Goal: Transaction & Acquisition: Book appointment/travel/reservation

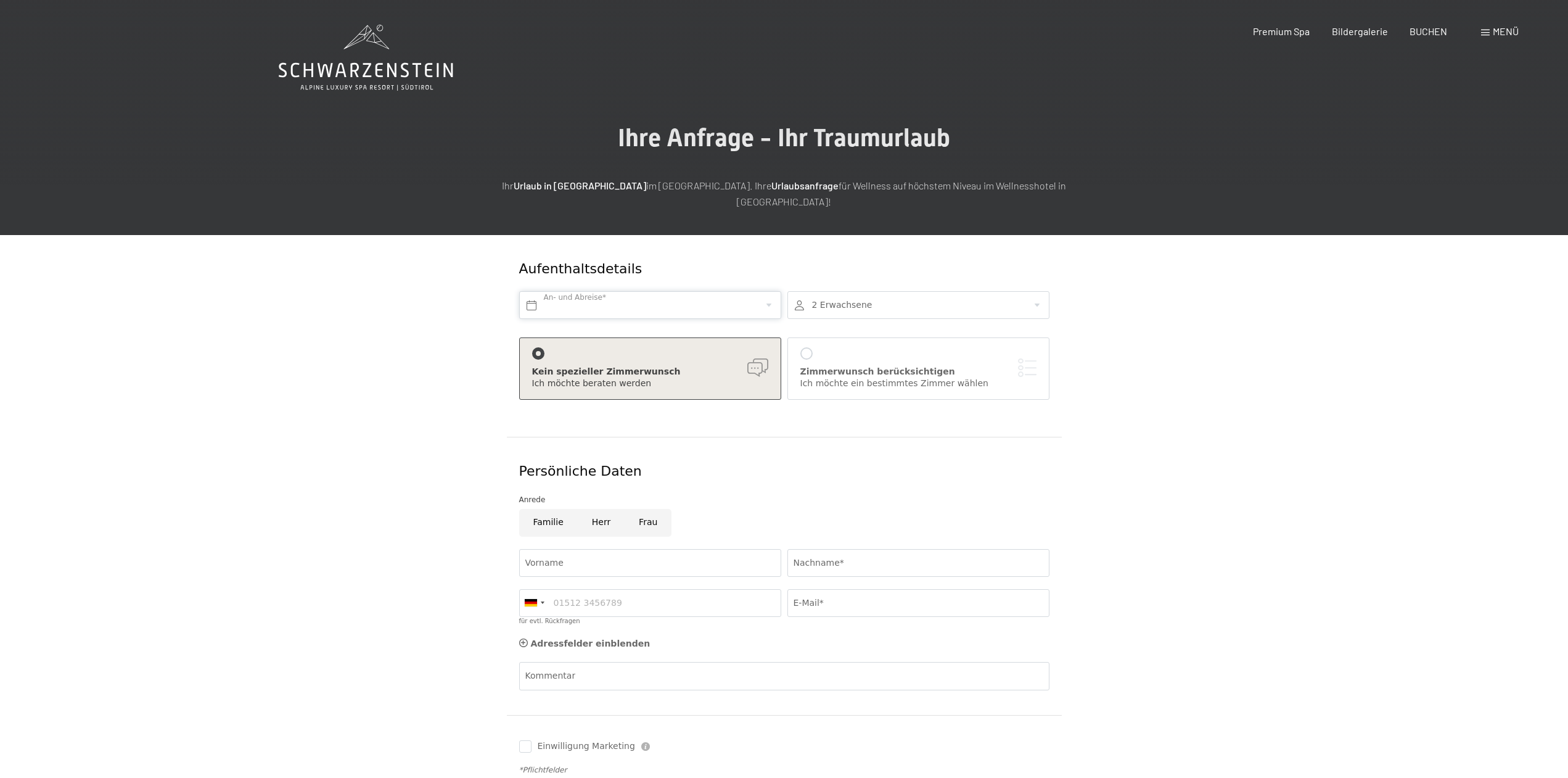
click at [560, 291] on input "text" at bounding box center [650, 304] width 262 height 28
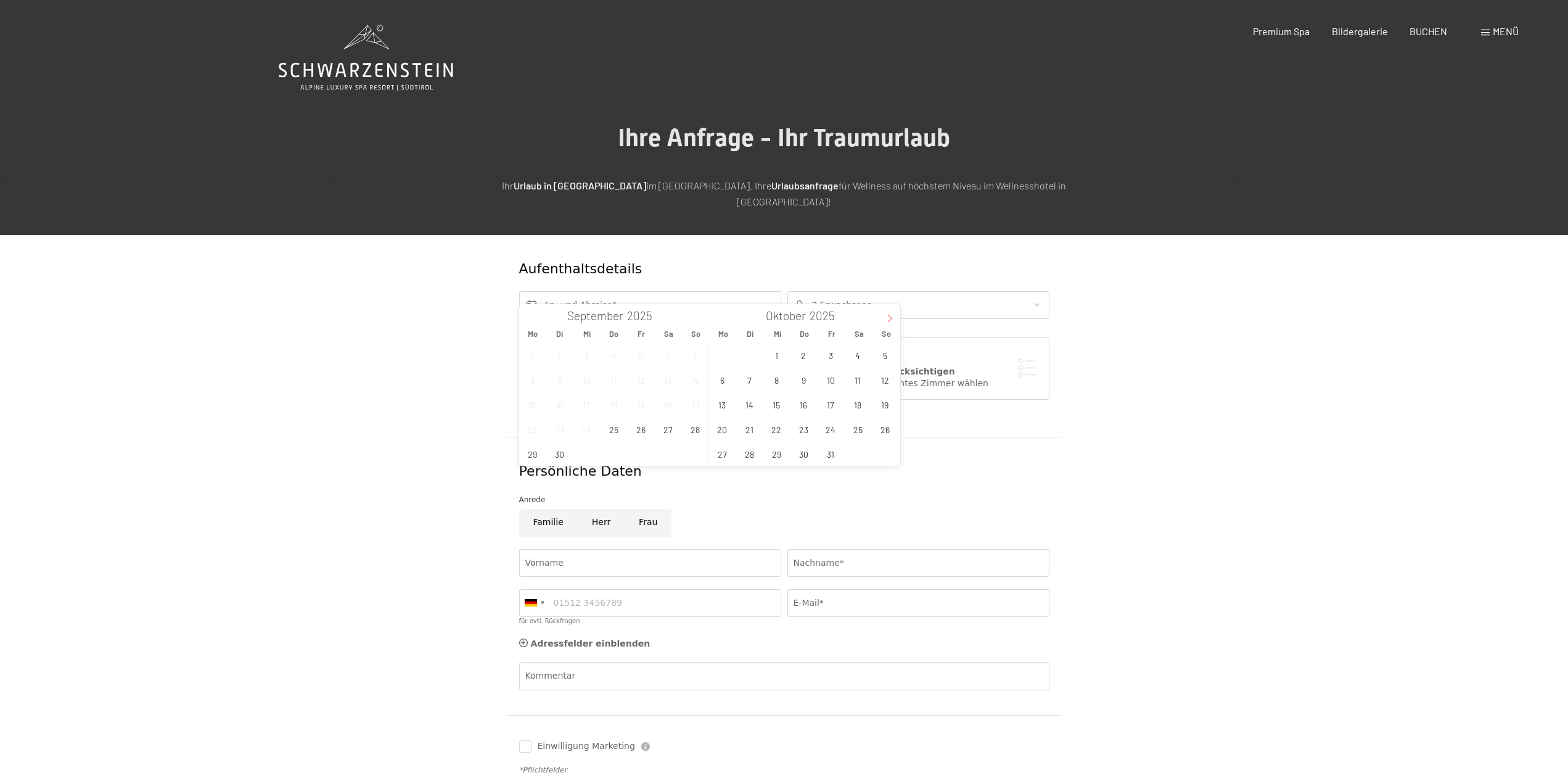
click at [888, 317] on icon at bounding box center [890, 318] width 8 height 8
click at [860, 354] on span "6" at bounding box center [858, 355] width 24 height 24
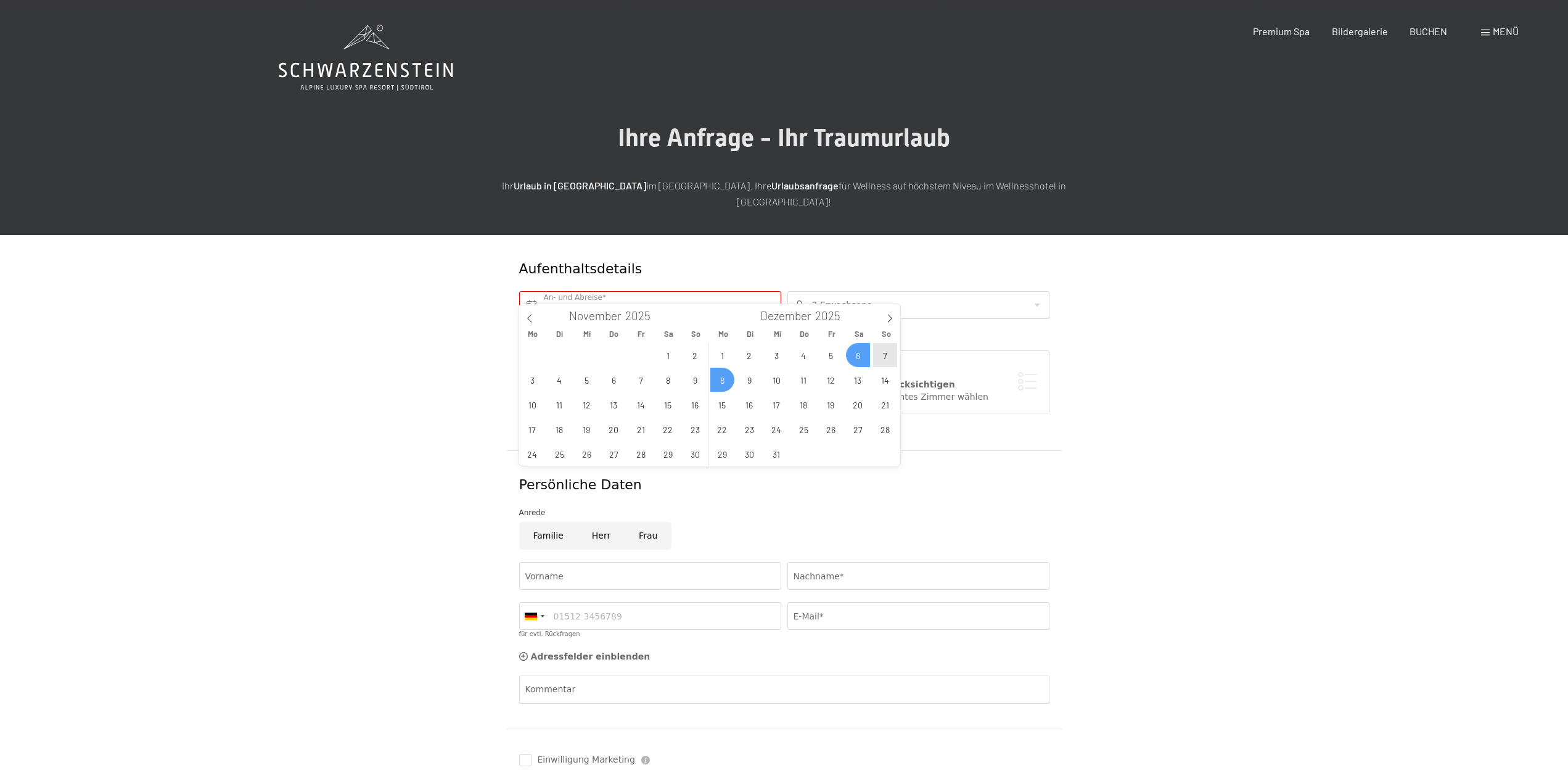
click at [726, 384] on span "8" at bounding box center [722, 380] width 24 height 24
type input "Sa. 06.12.2025 - Mo. 08.12.2025"
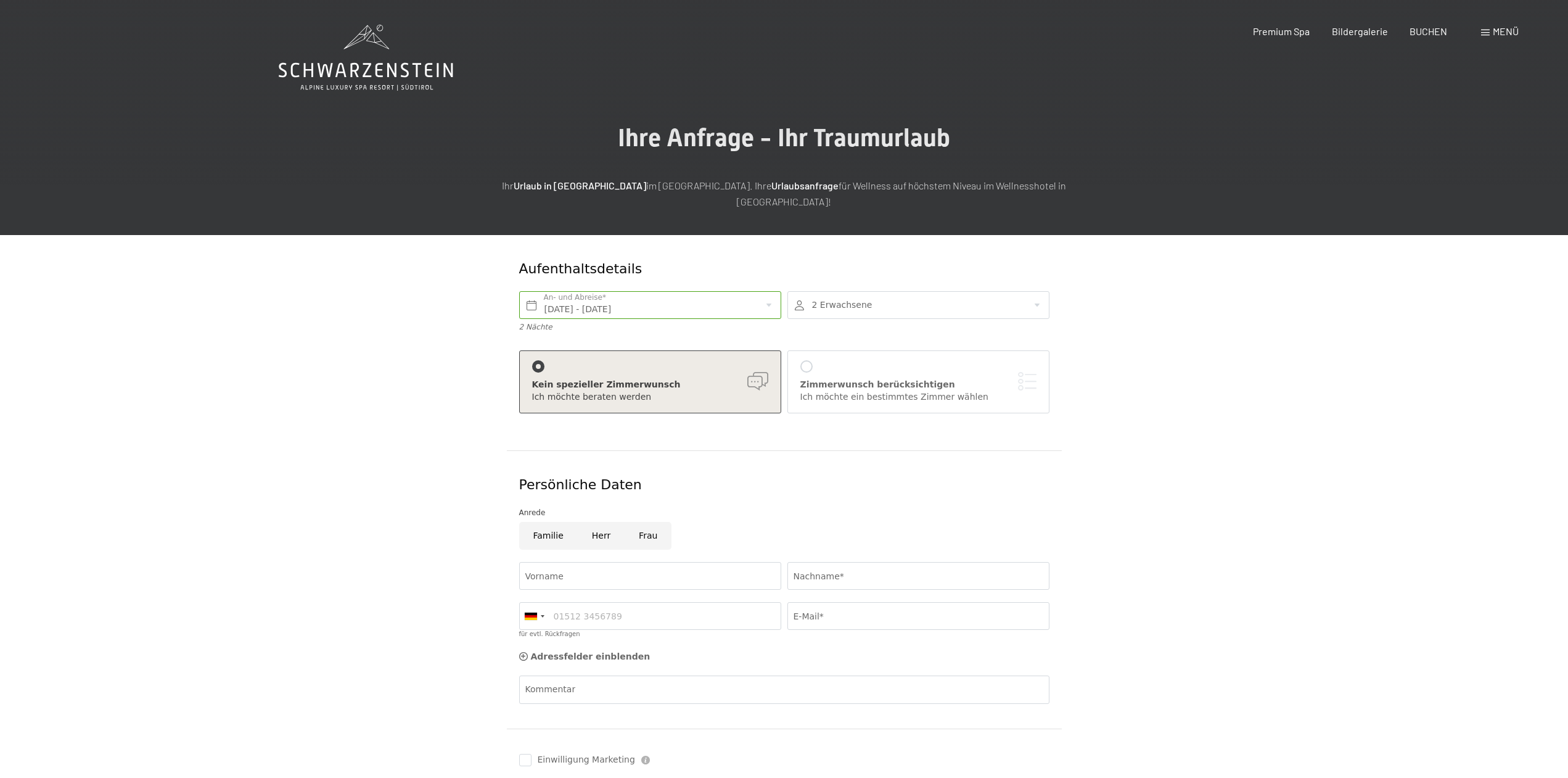
click at [975, 293] on div at bounding box center [919, 304] width 262 height 28
click at [949, 295] on div at bounding box center [919, 304] width 262 height 28
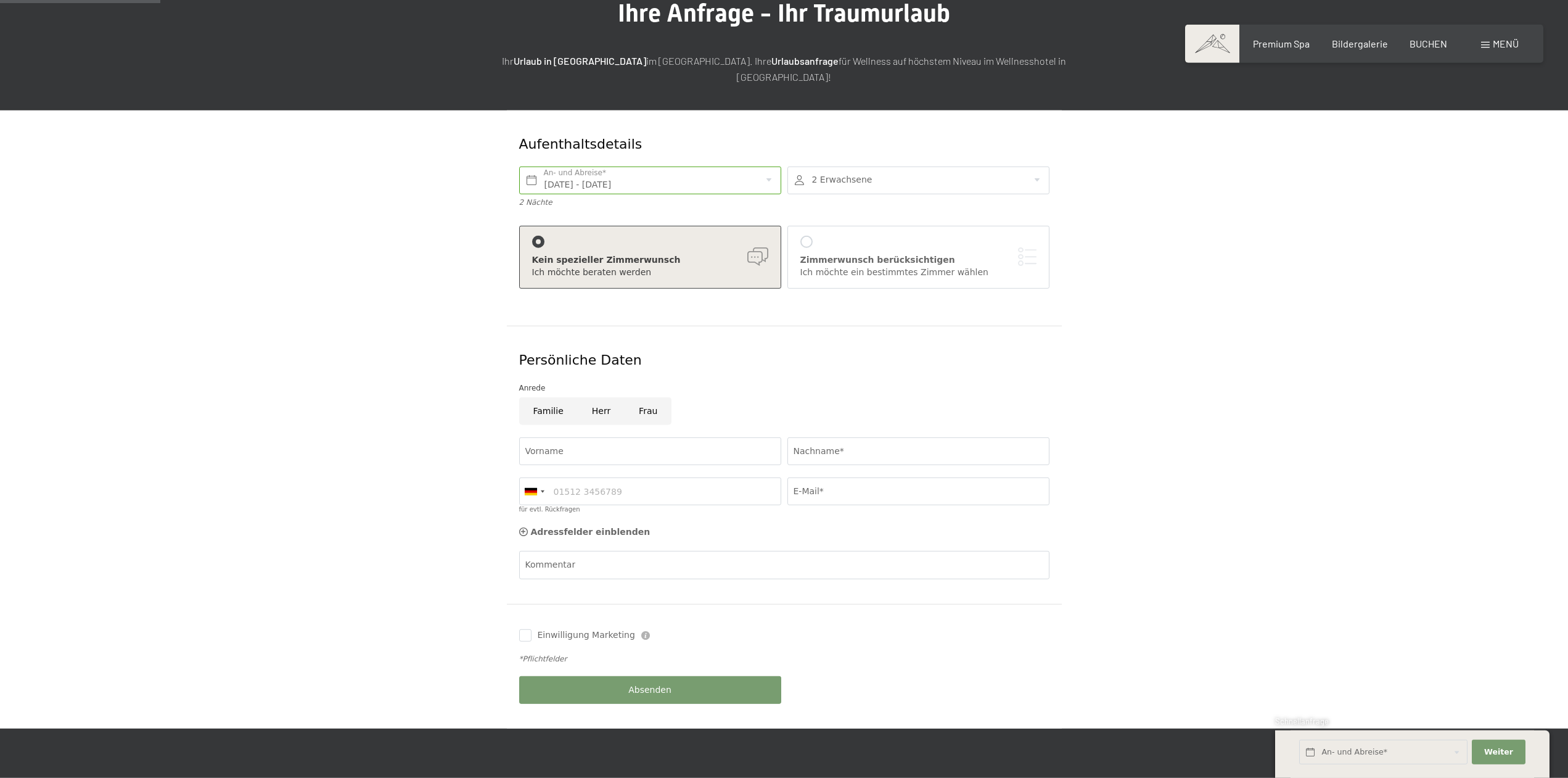
scroll to position [126, 0]
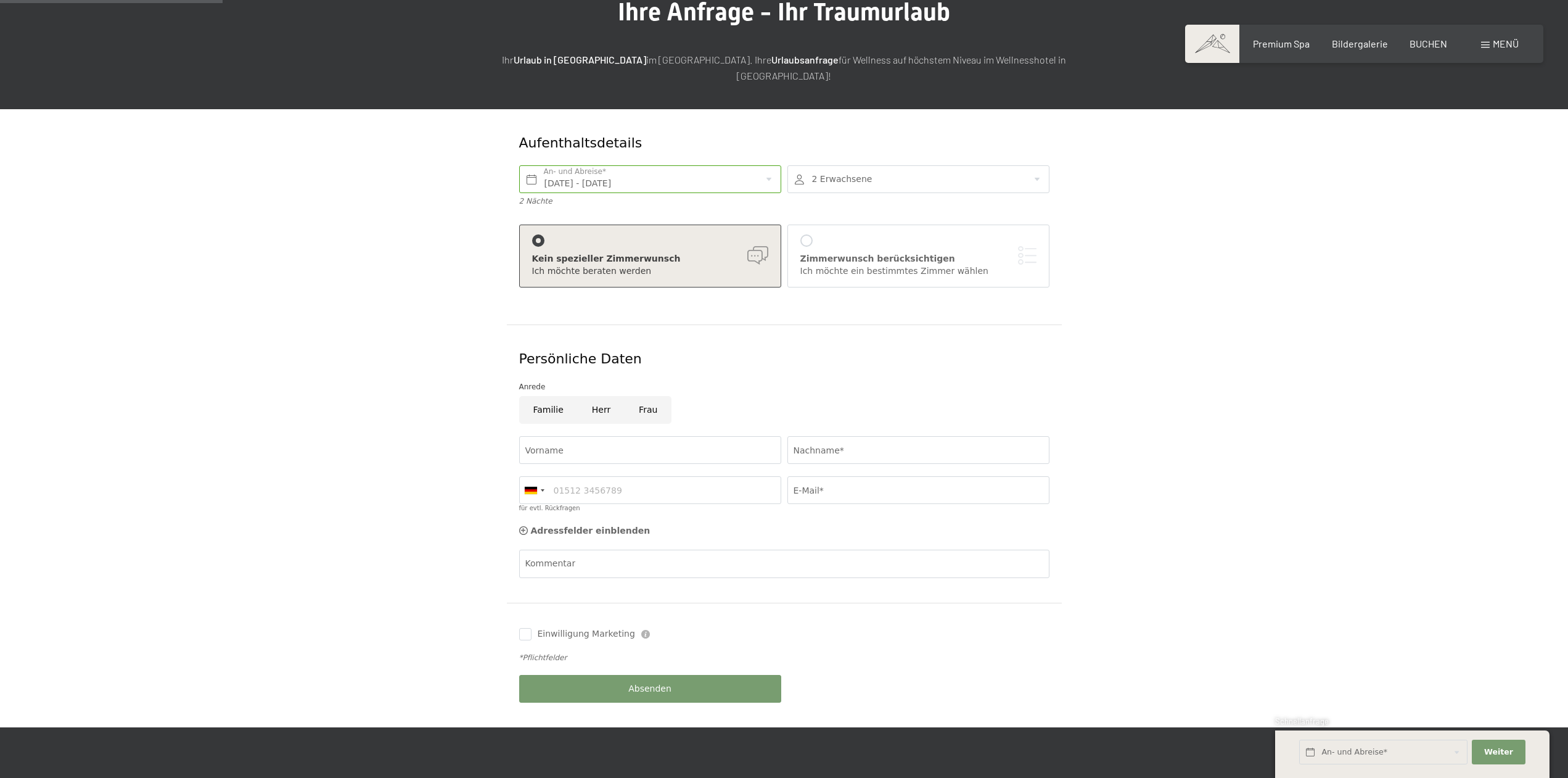
click at [601, 396] on input "Herr" at bounding box center [601, 409] width 46 height 28
radio input "true"
click at [562, 436] on input "Vorname" at bounding box center [650, 450] width 262 height 28
type input "peter"
click at [830, 436] on input "Nachname*" at bounding box center [919, 450] width 262 height 28
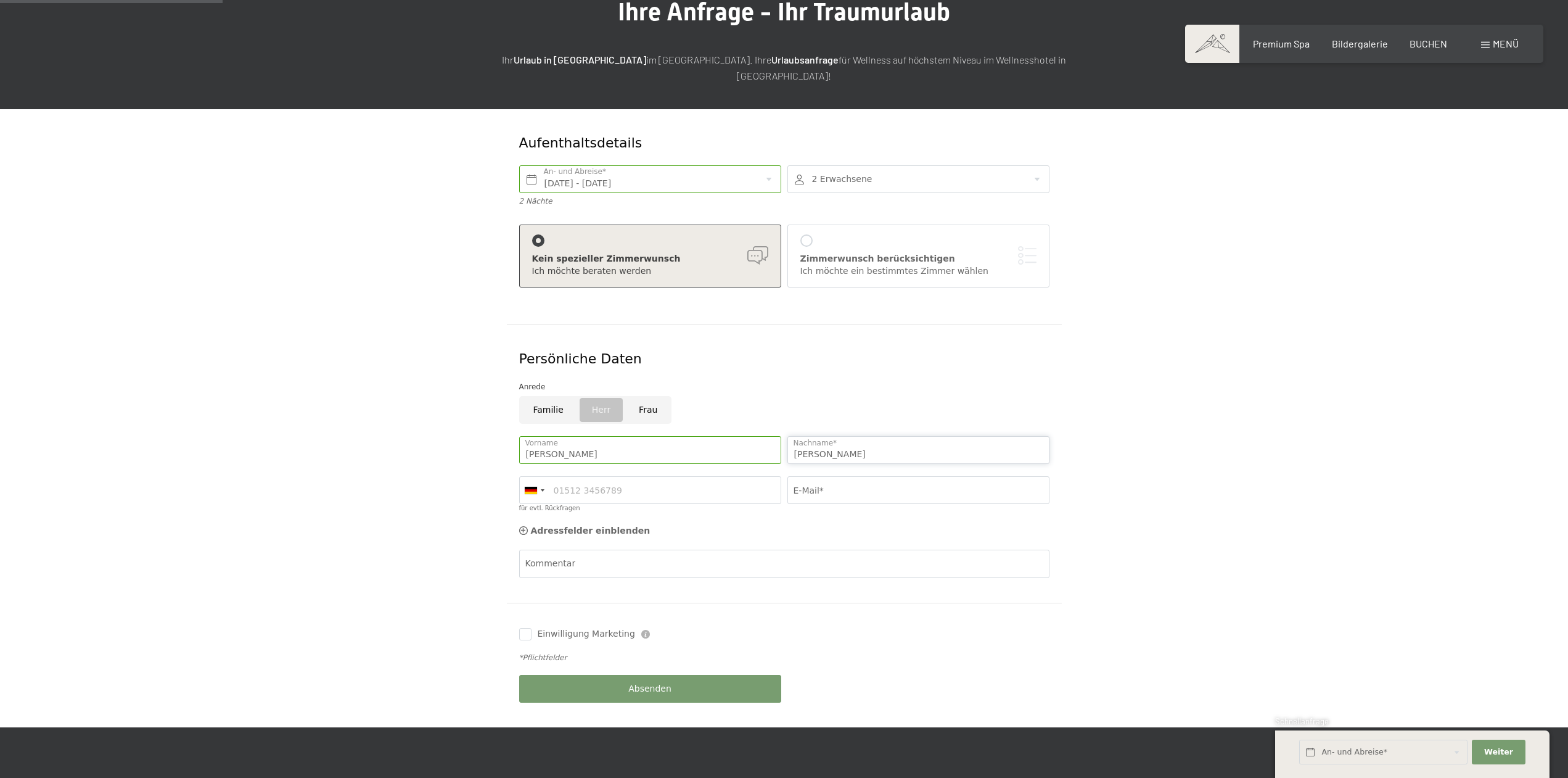
type input "Federspiel"
click at [641, 439] on input "peter" at bounding box center [650, 450] width 262 height 28
type input "p"
type input "Peter"
click at [768, 381] on div "Anrede" at bounding box center [784, 386] width 530 height 13
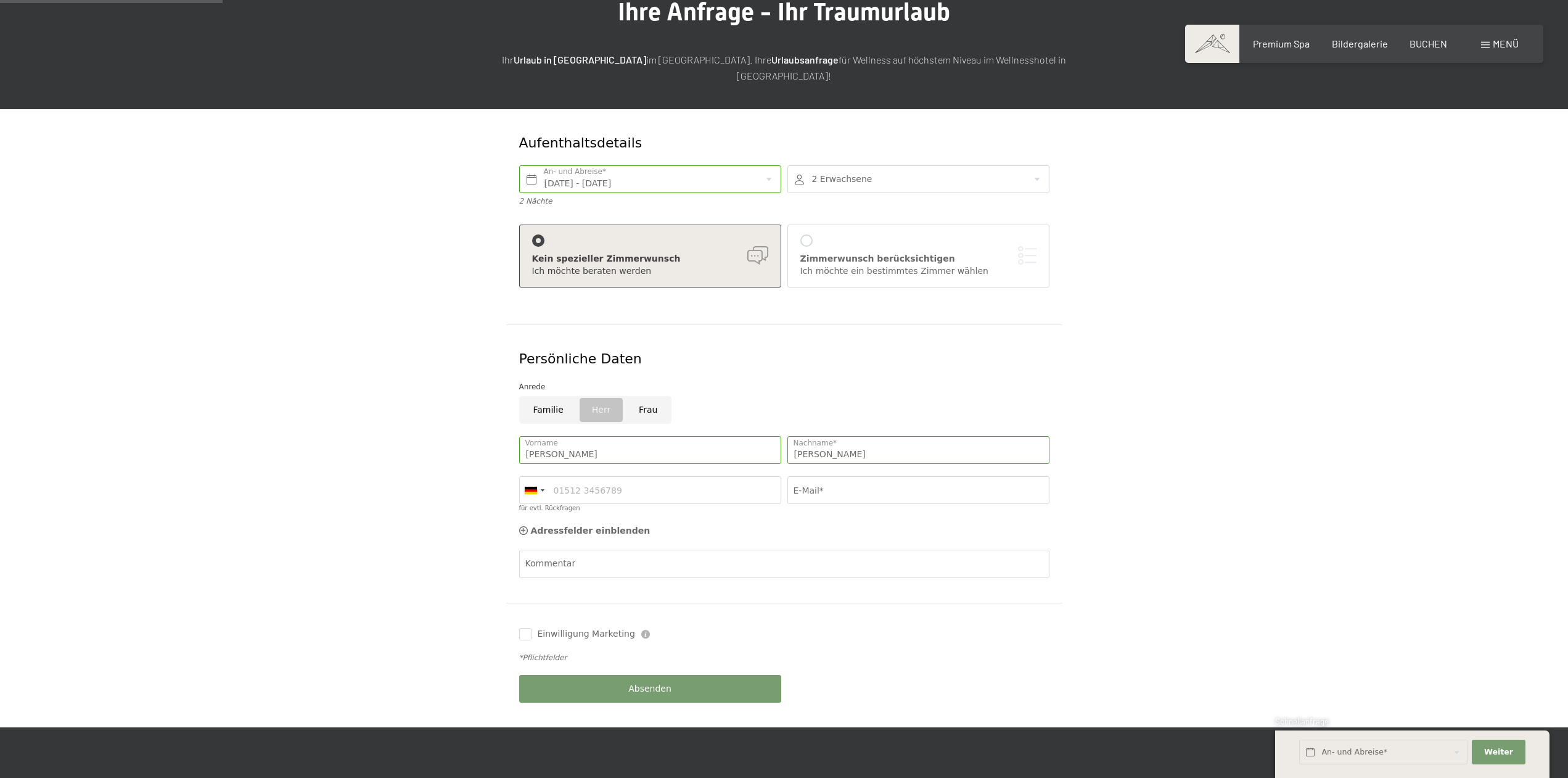
click at [598, 396] on input "Herr" at bounding box center [601, 409] width 46 height 28
click at [773, 353] on div "Persönliche Daten" at bounding box center [784, 359] width 537 height 31
click at [598, 396] on input "Herr" at bounding box center [601, 409] width 46 height 28
radio input "true"
click at [737, 477] on input "für evtl. Rückfragen" at bounding box center [650, 490] width 262 height 28
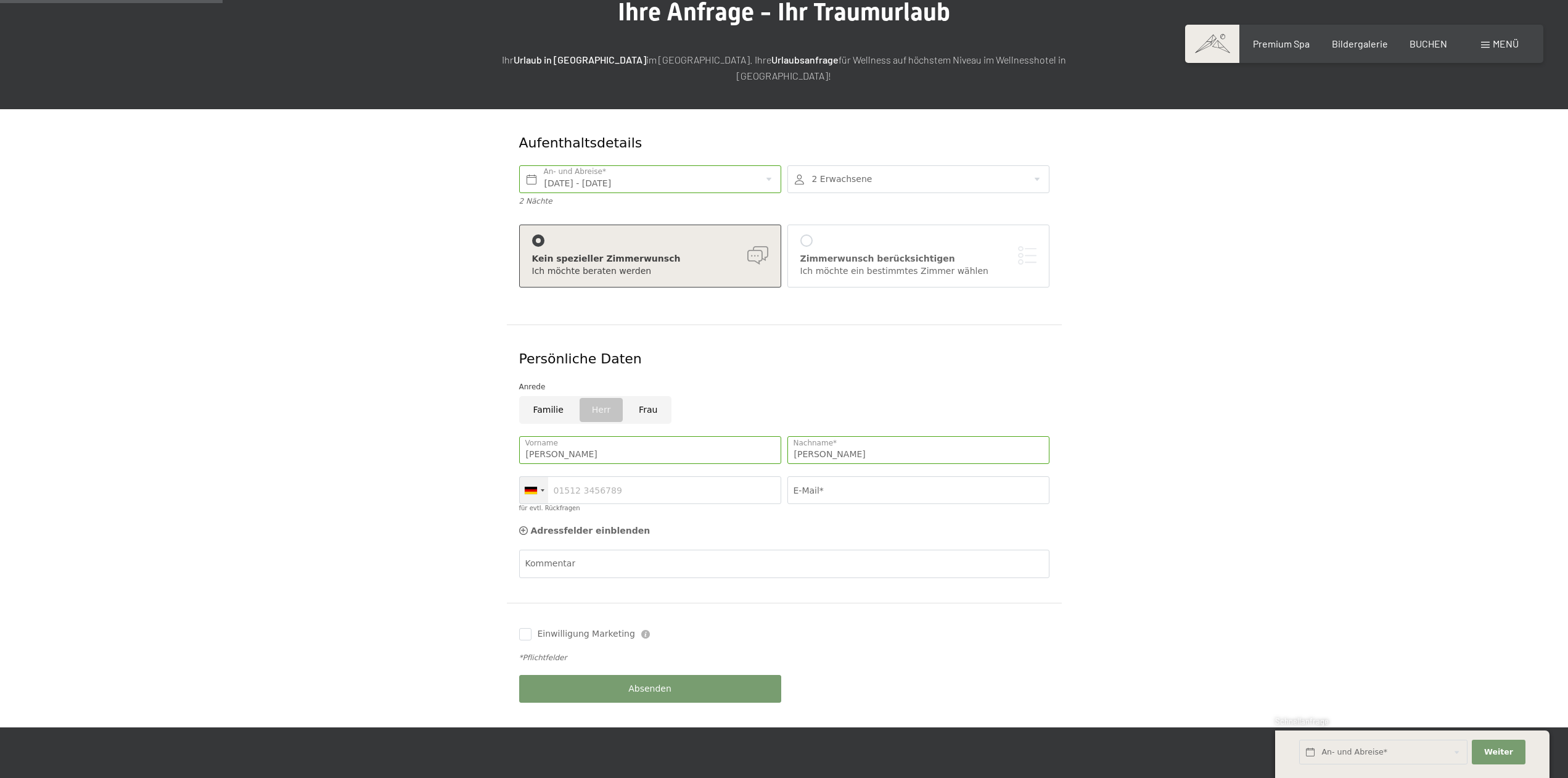
click at [544, 477] on div at bounding box center [534, 490] width 29 height 26
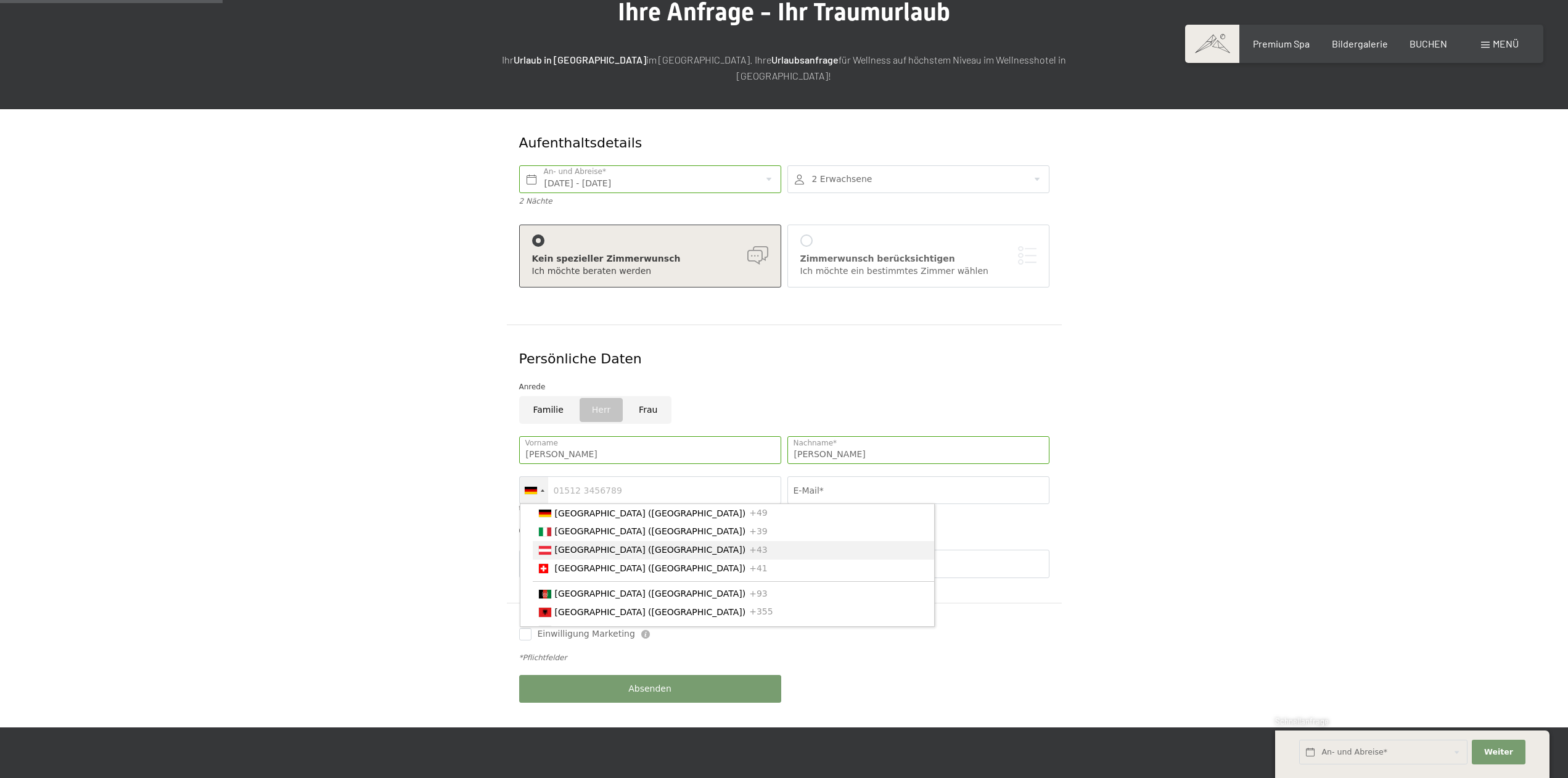
click at [565, 545] on span "[GEOGRAPHIC_DATA] ([GEOGRAPHIC_DATA])" at bounding box center [651, 550] width 191 height 10
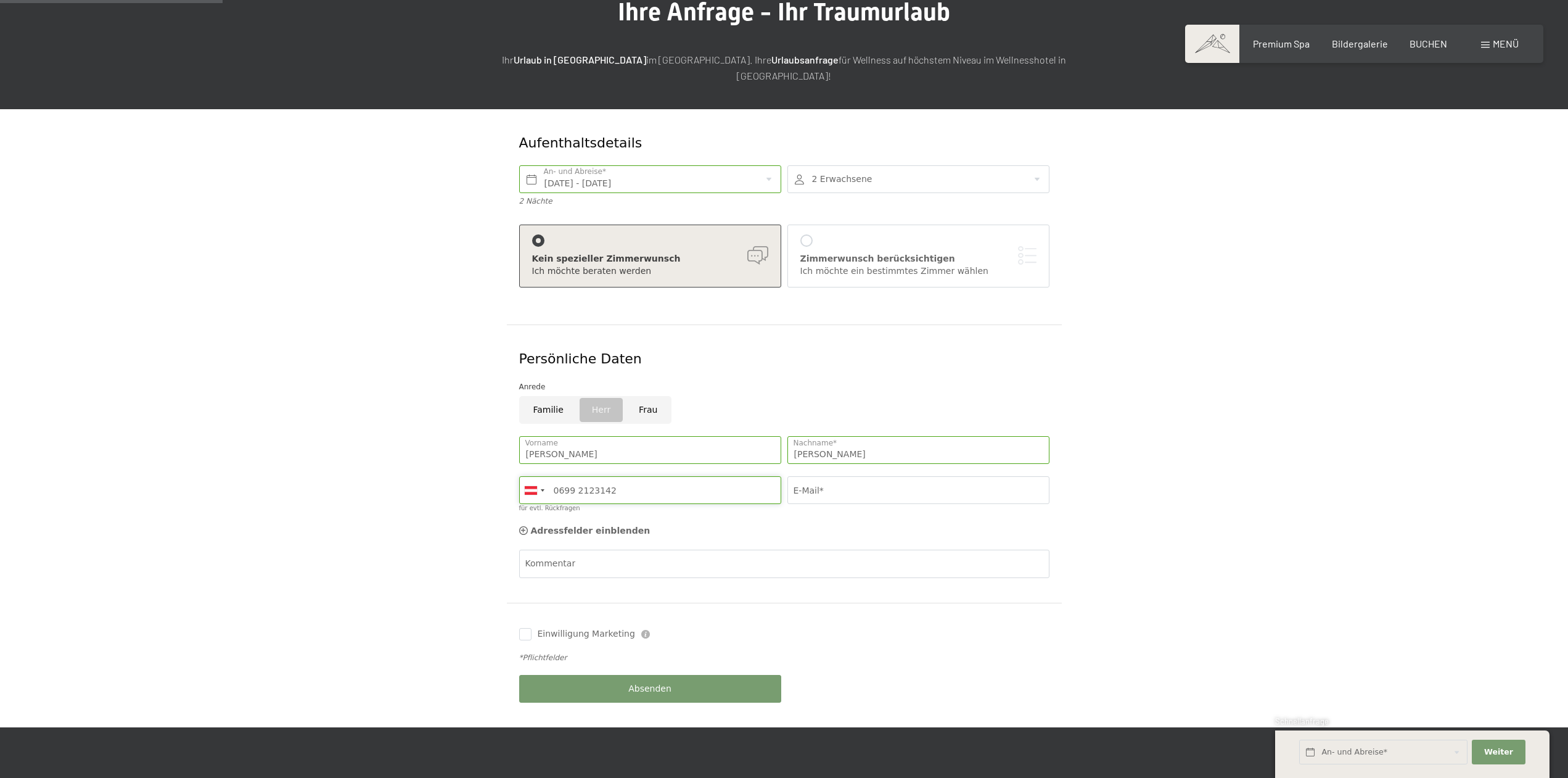
click at [571, 476] on input "0699 2123142" at bounding box center [650, 490] width 262 height 28
type input "0644 2123142"
click at [817, 476] on input "E-Mail*" at bounding box center [919, 490] width 262 height 28
type input "fedespiel.peter@hotmail.com"
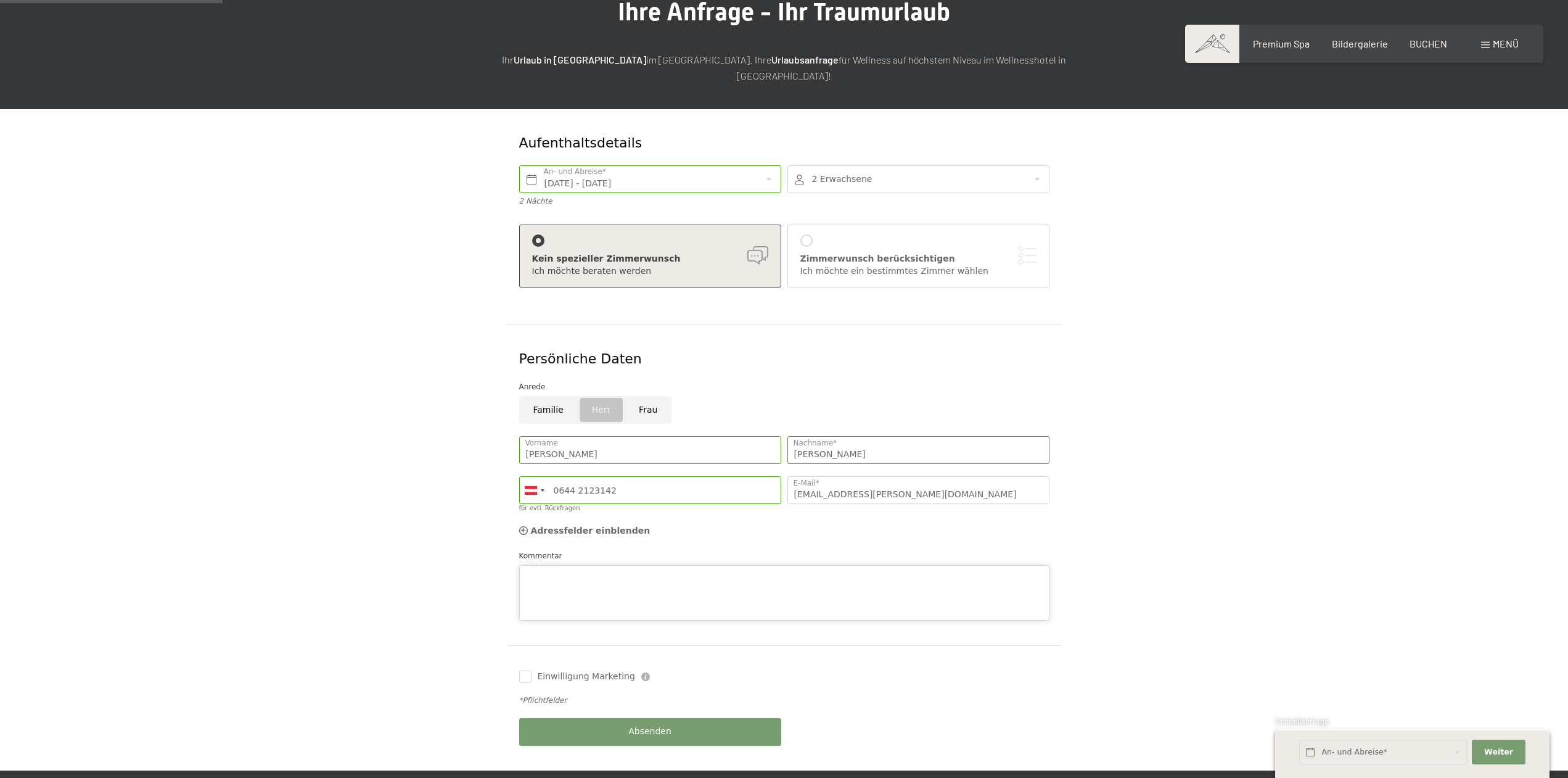
click at [647, 565] on textarea "Kommentar" at bounding box center [784, 593] width 530 height 56
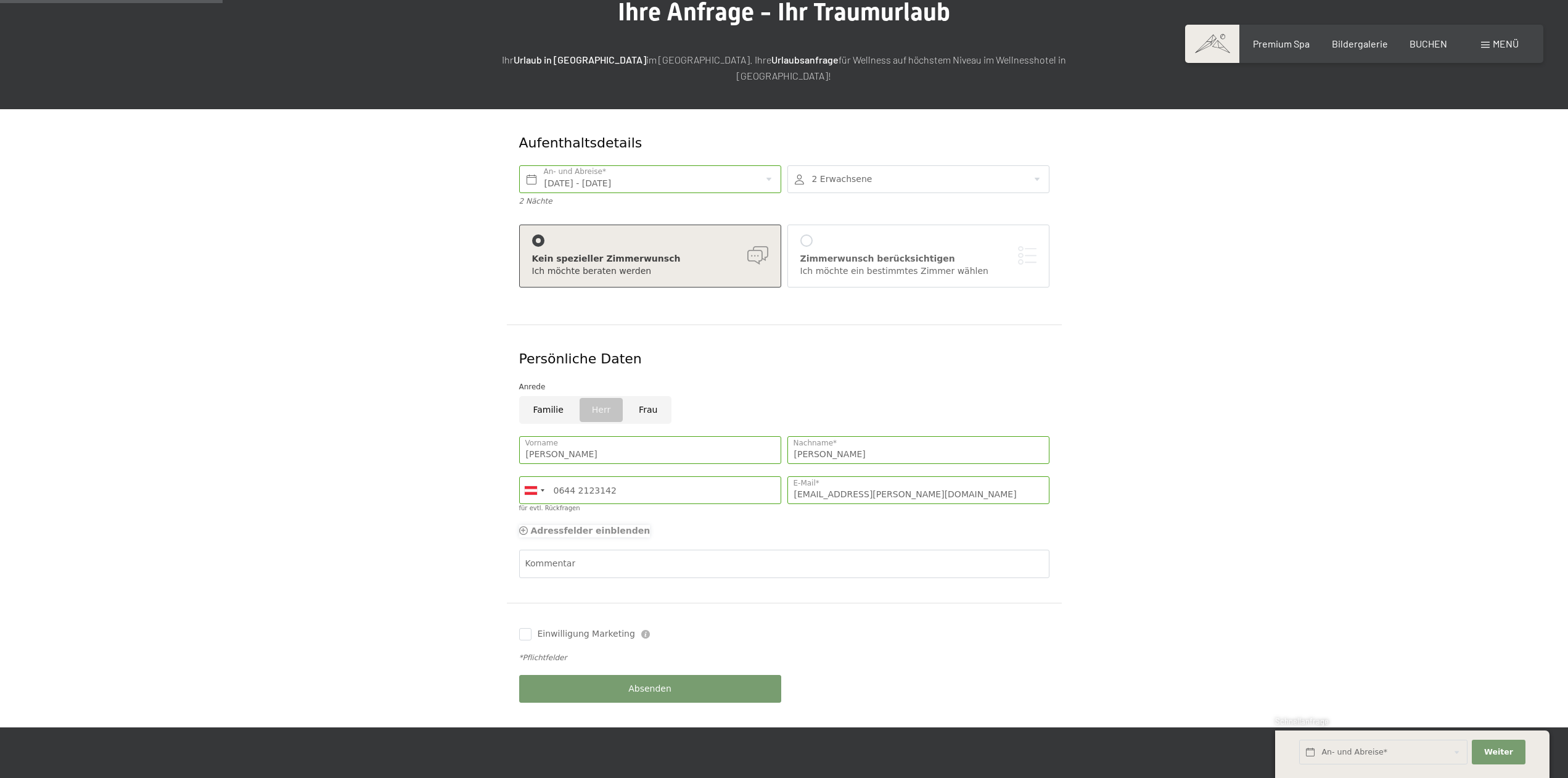
click at [521, 526] on icon at bounding box center [523, 530] width 8 height 8
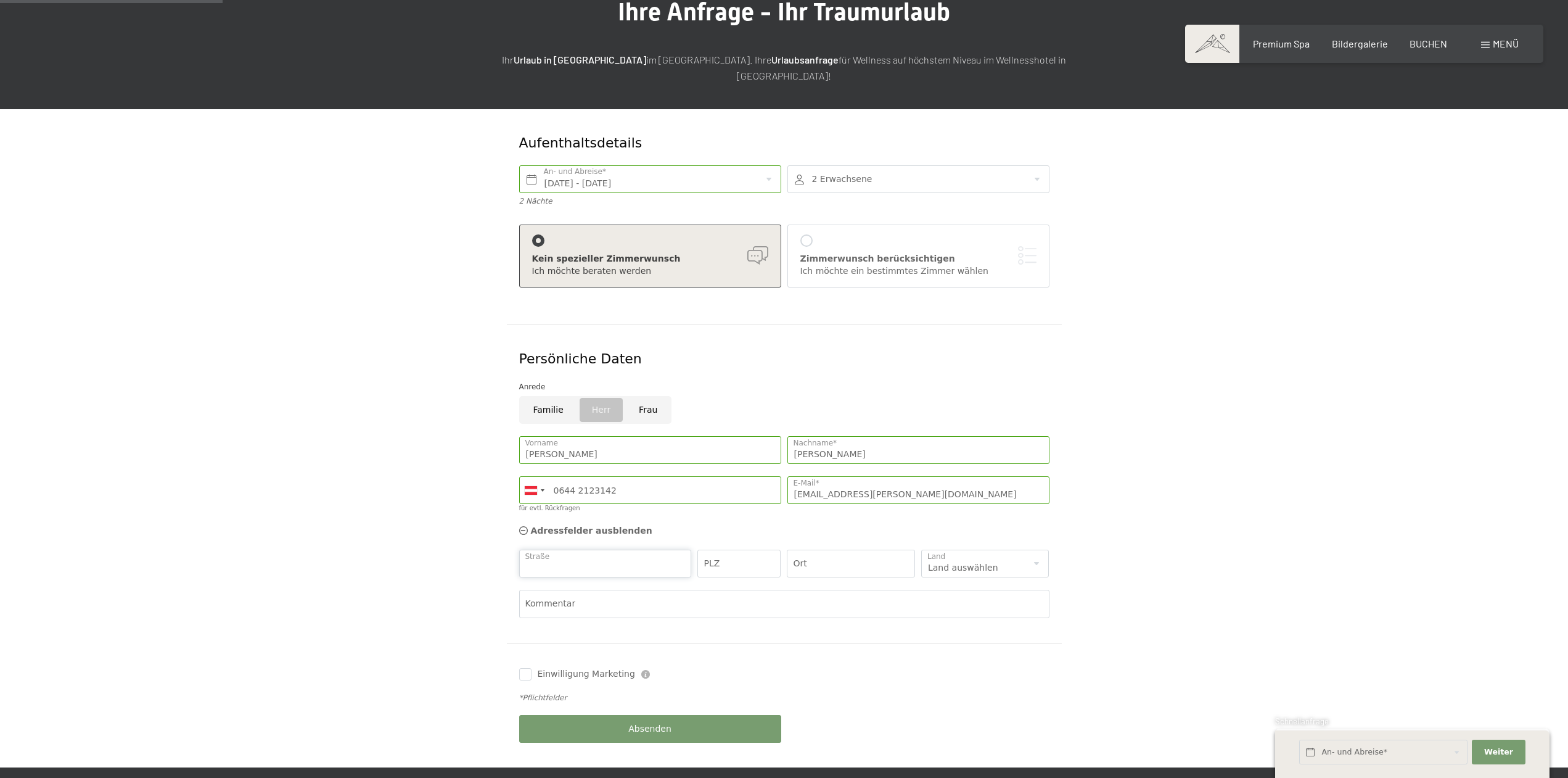
click at [566, 551] on input "Straße" at bounding box center [605, 563] width 172 height 28
type input "Siedlung 159"
click at [737, 550] on input "PLZ" at bounding box center [739, 563] width 83 height 28
type input "6541"
type input "Tösens"
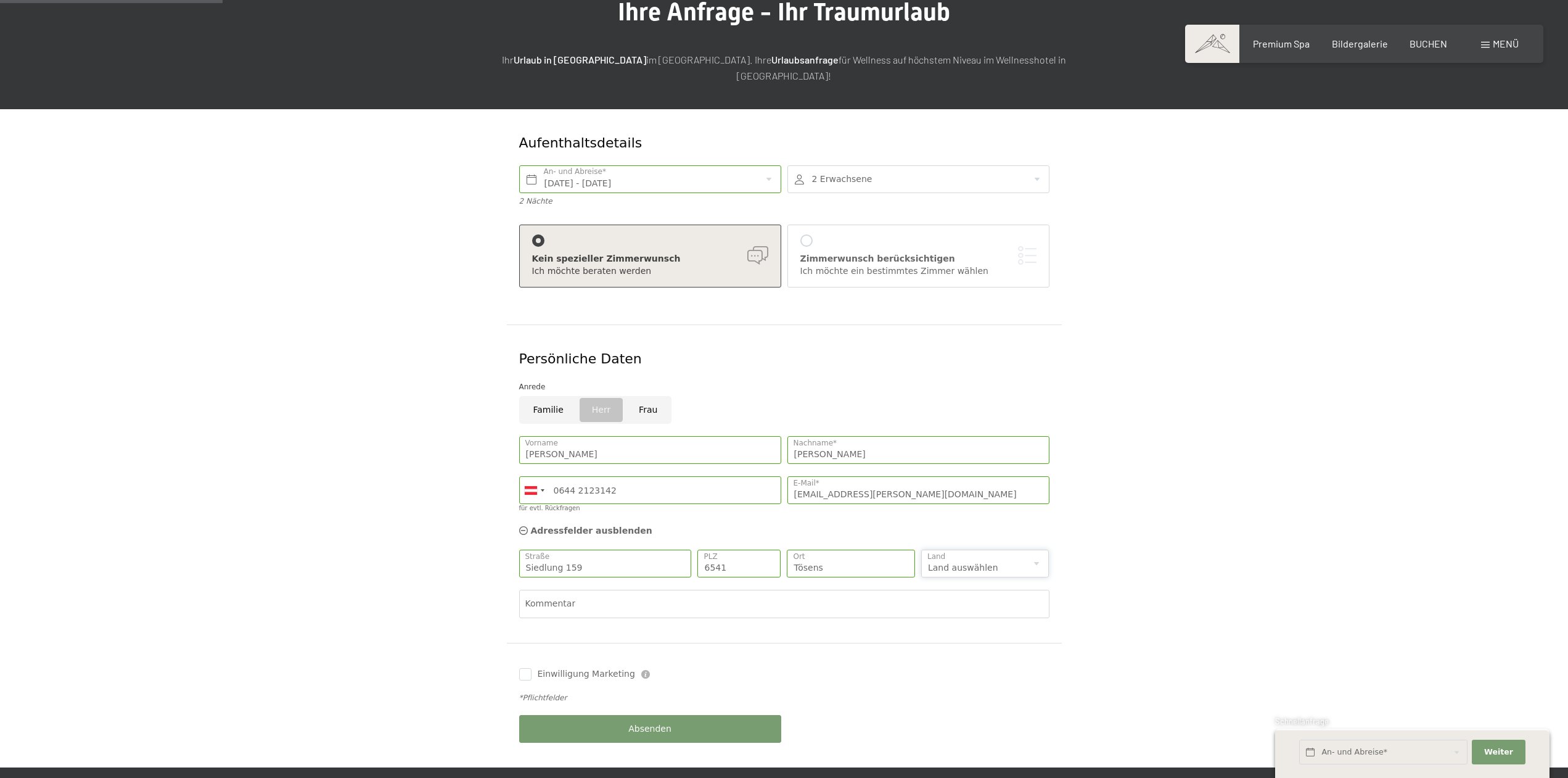
click at [921, 550] on select "Land auswählen Deutschland Italien Österreich Schweiz Vereinigtes Königreich --…" at bounding box center [986, 563] width 128 height 28
select select "AT"
click option "Österreich" at bounding box center [0, 0] width 0 height 0
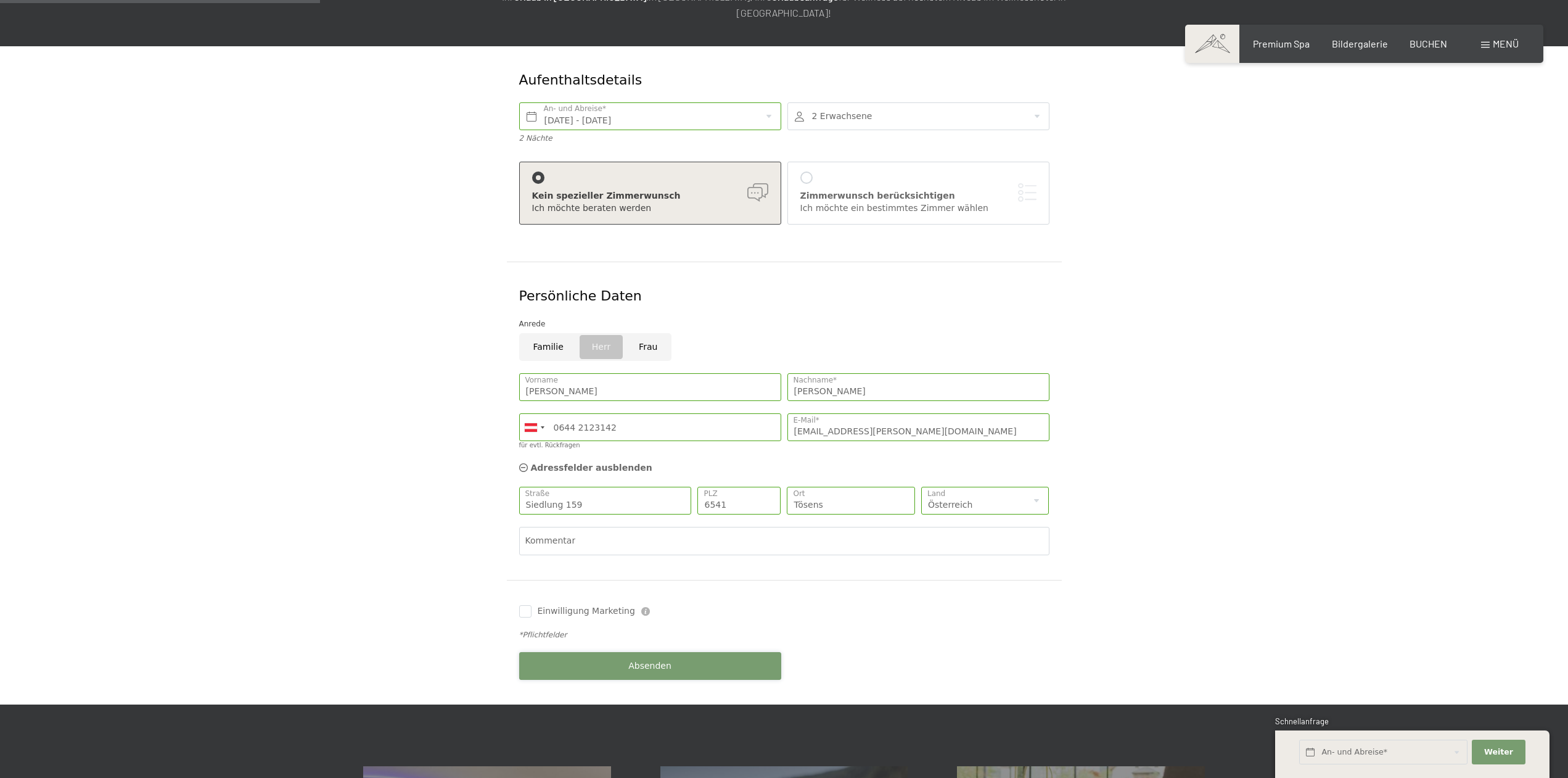
click at [651, 660] on span "Absenden" at bounding box center [649, 666] width 43 height 13
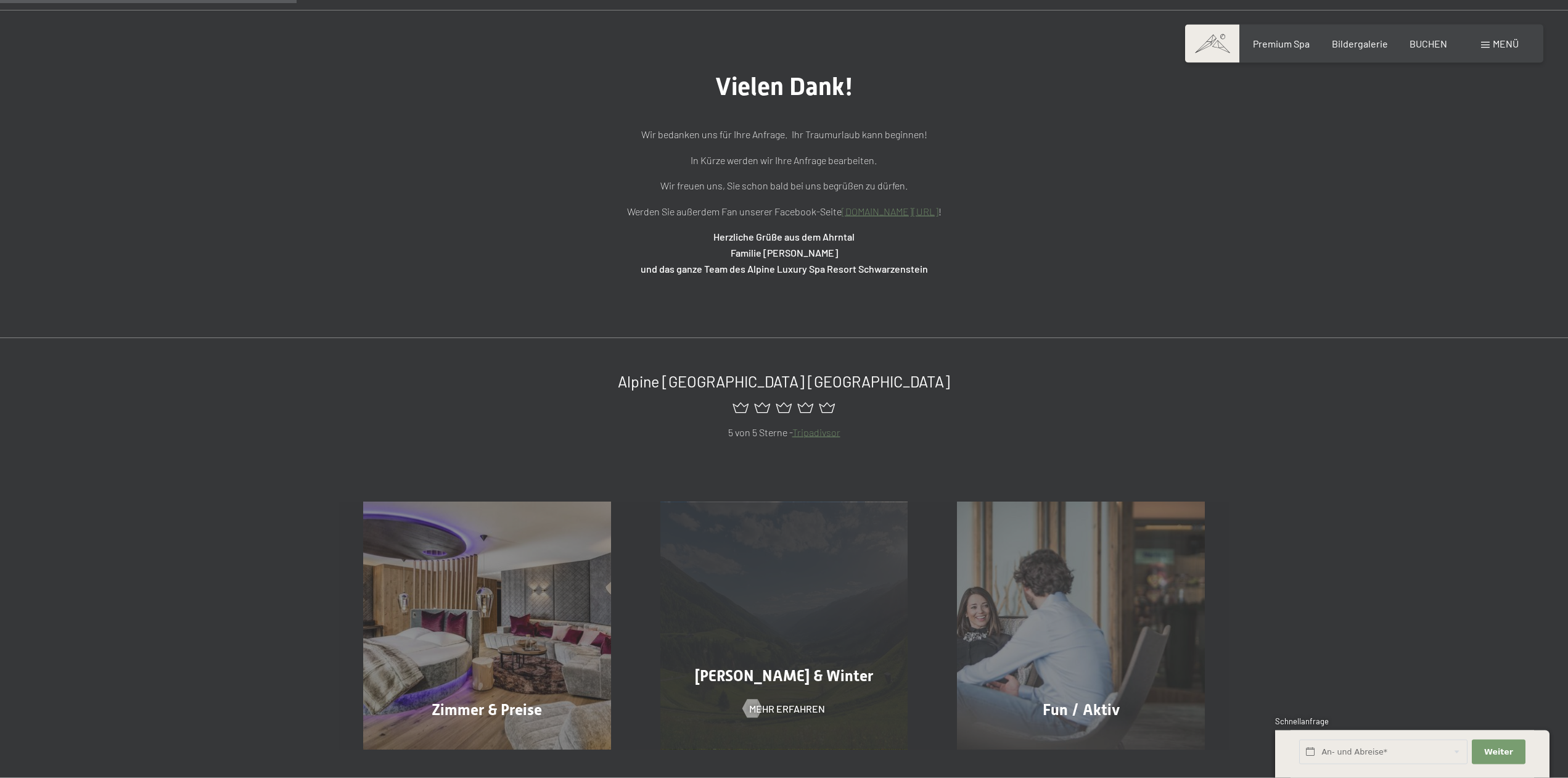
scroll to position [126, 0]
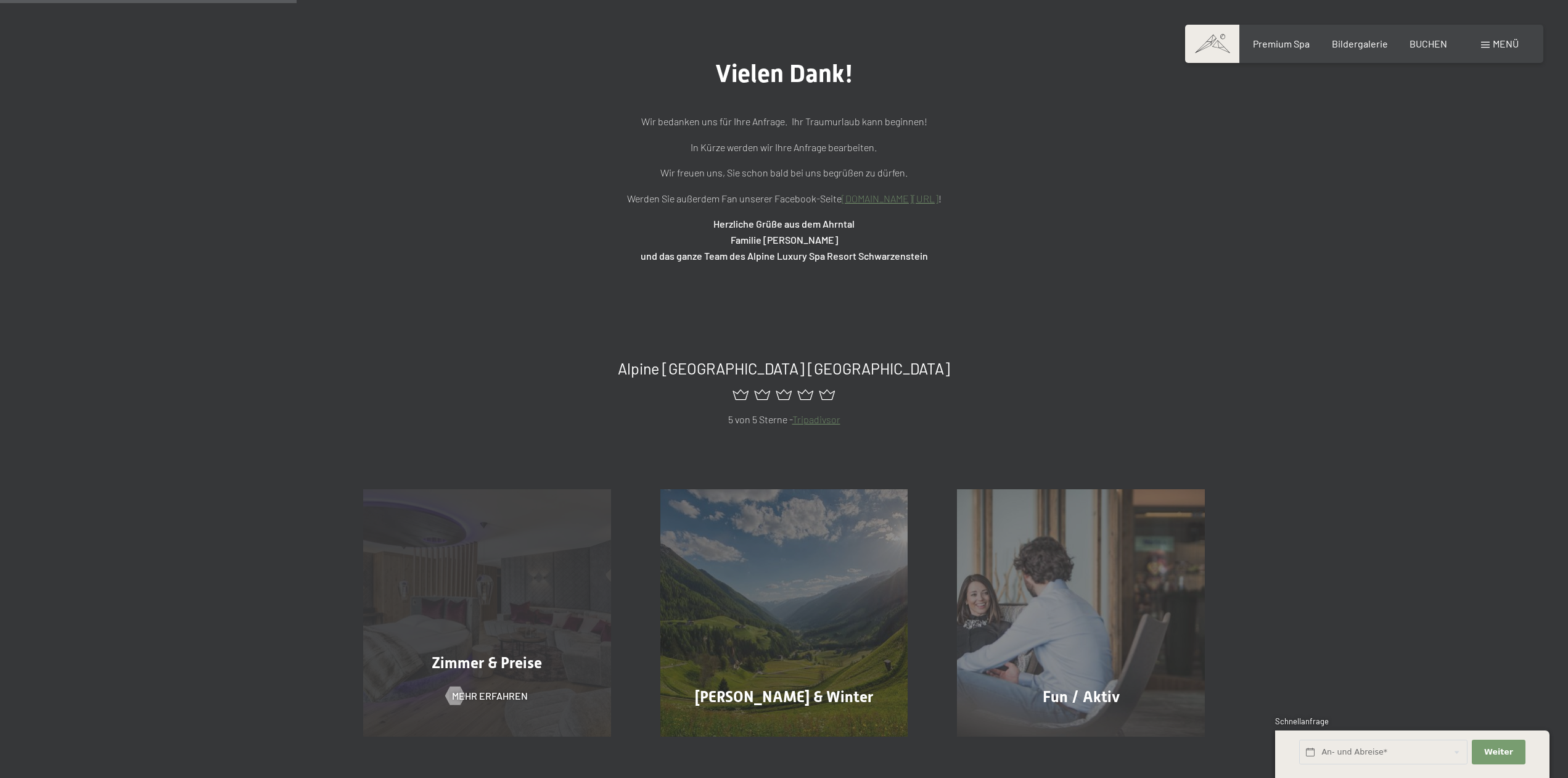
click at [531, 628] on div "Zimmer & Preise Mehr erfahren" at bounding box center [488, 613] width 298 height 248
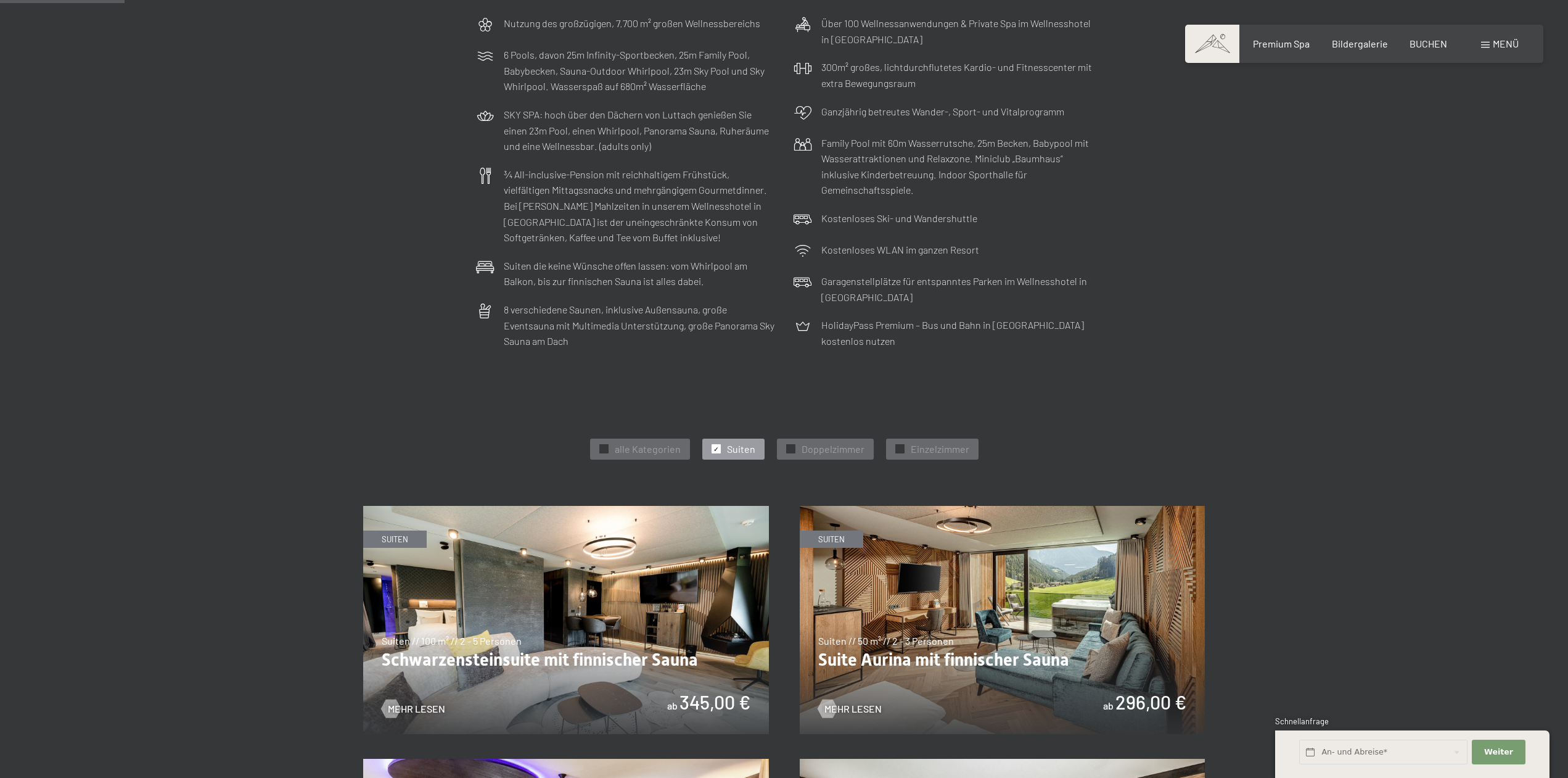
scroll to position [315, 0]
click at [790, 444] on div "✓ Doppelzimmer" at bounding box center [825, 449] width 97 height 21
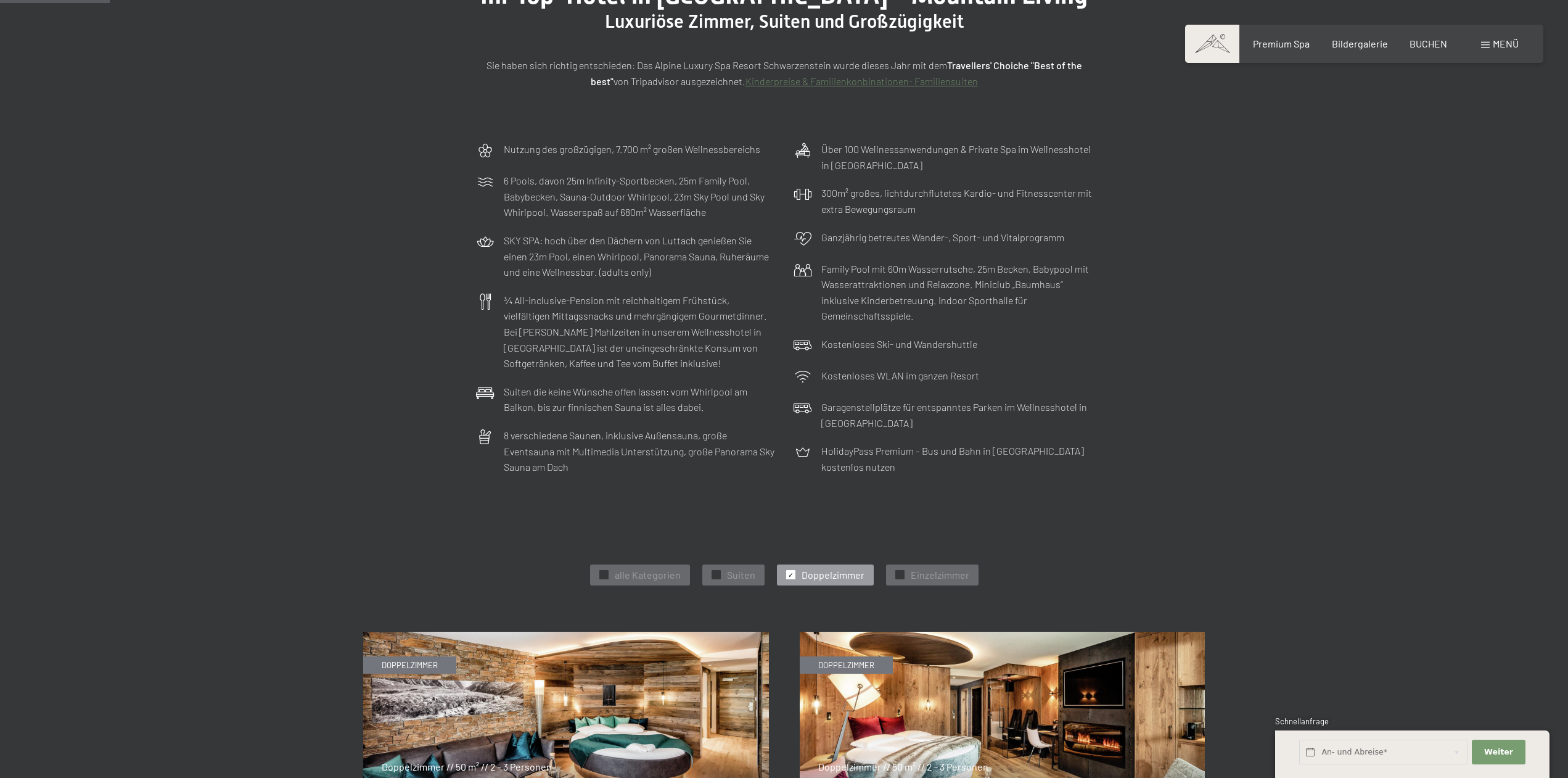
scroll to position [0, 0]
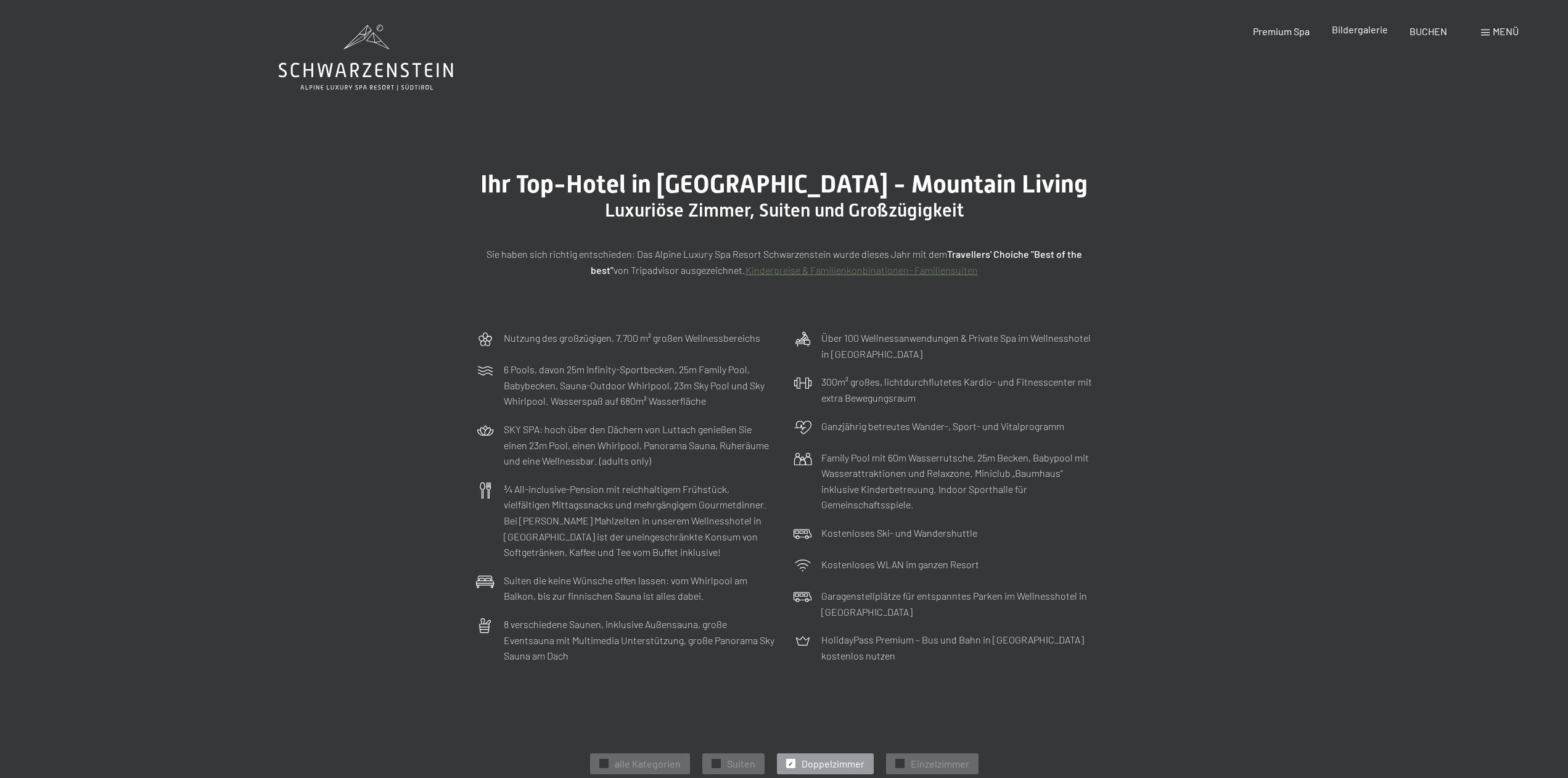
click at [1362, 30] on span "Bildergalerie" at bounding box center [1360, 30] width 56 height 12
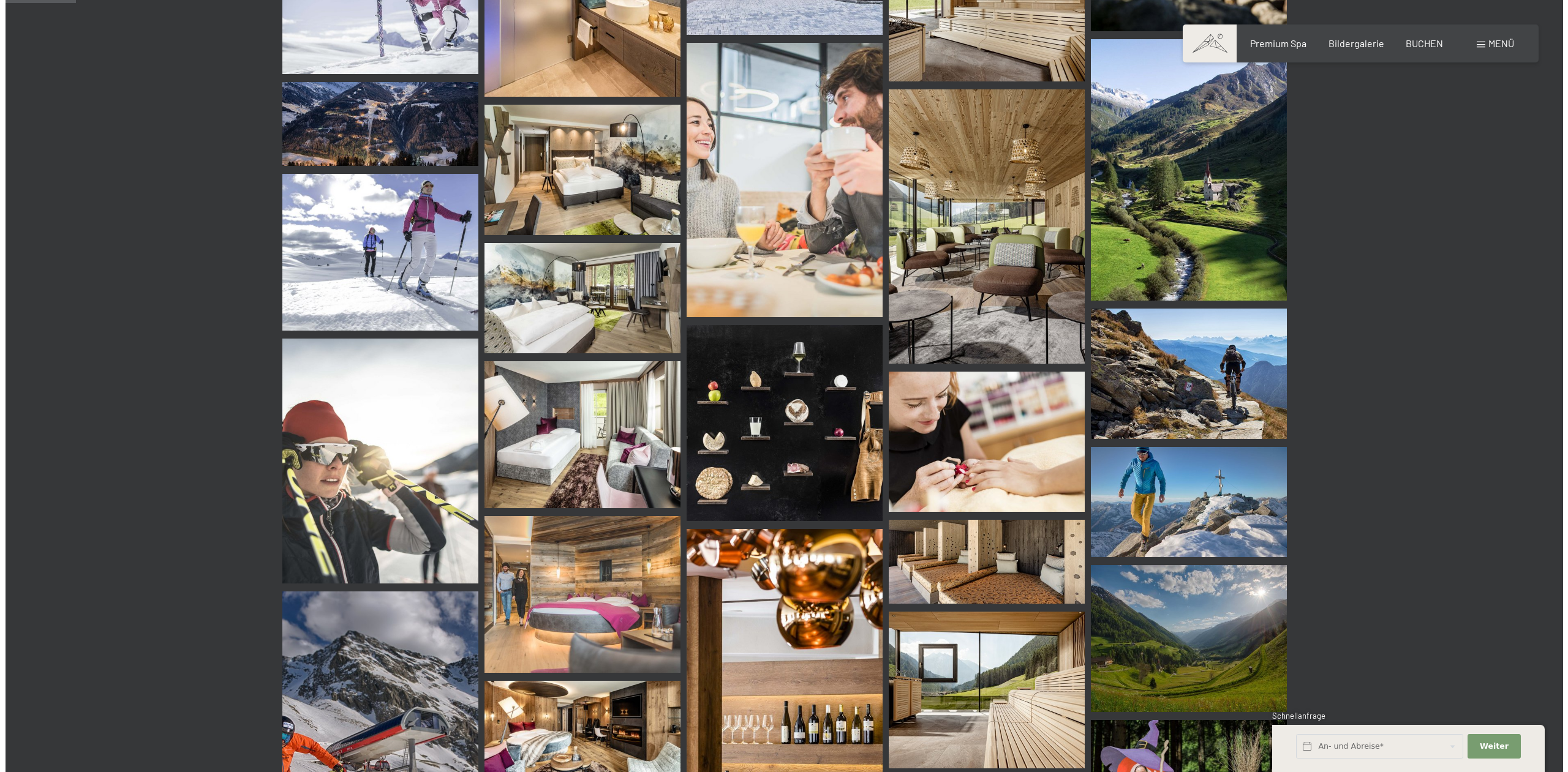
scroll to position [687, 0]
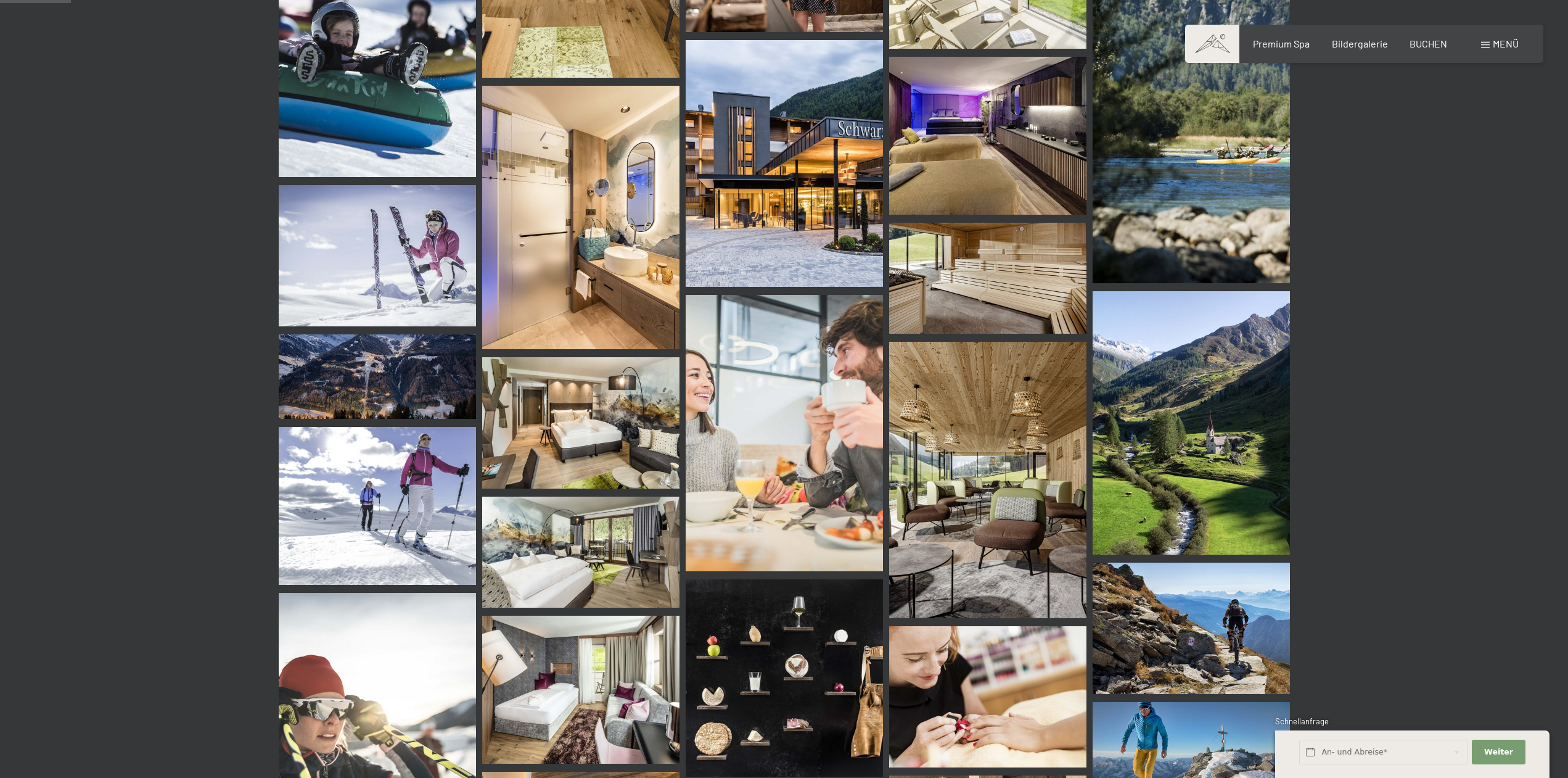
click at [1494, 42] on span "Menü" at bounding box center [1505, 44] width 26 height 12
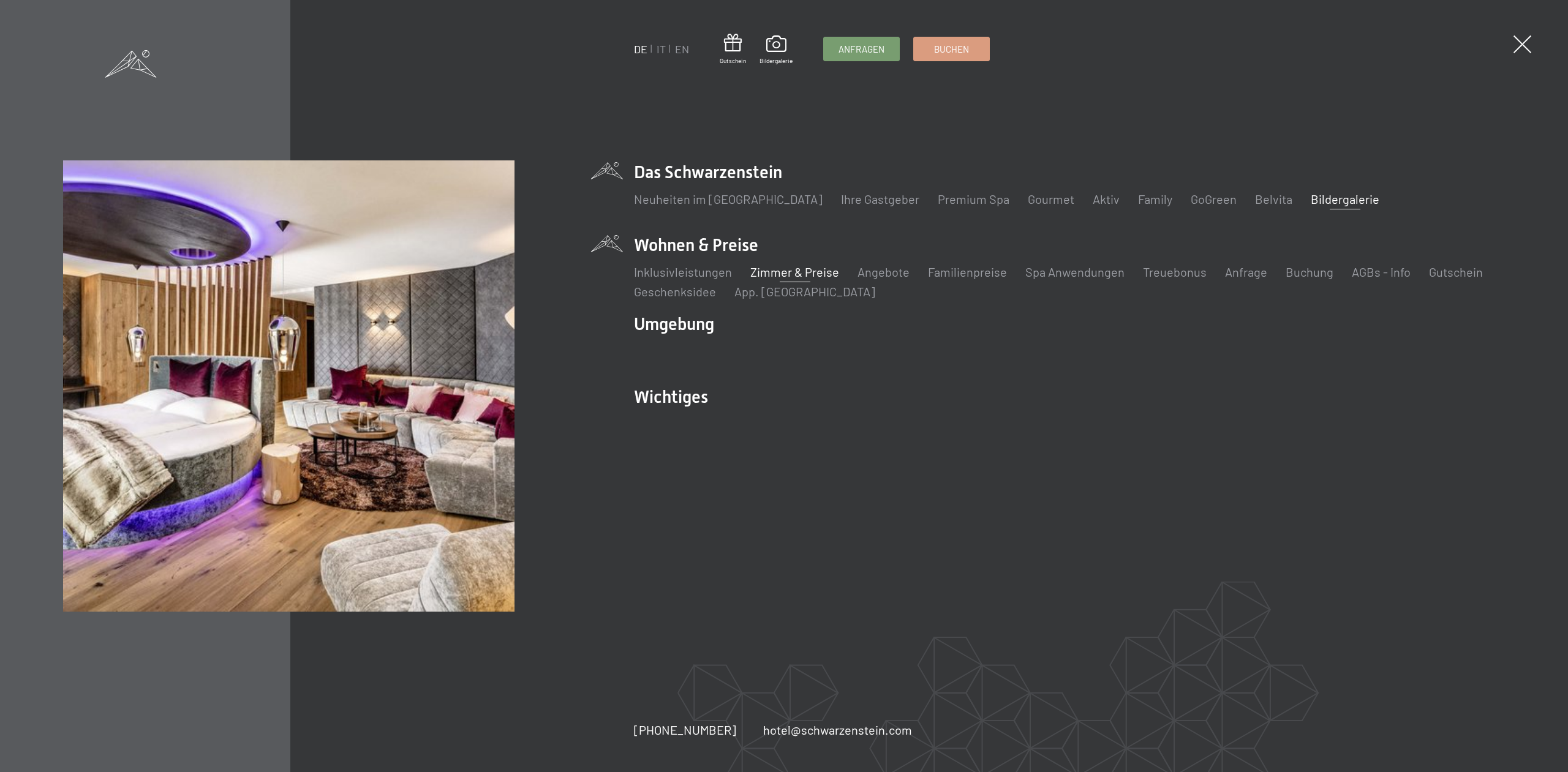
click at [777, 276] on link "Zimmer & Preise" at bounding box center [795, 272] width 89 height 15
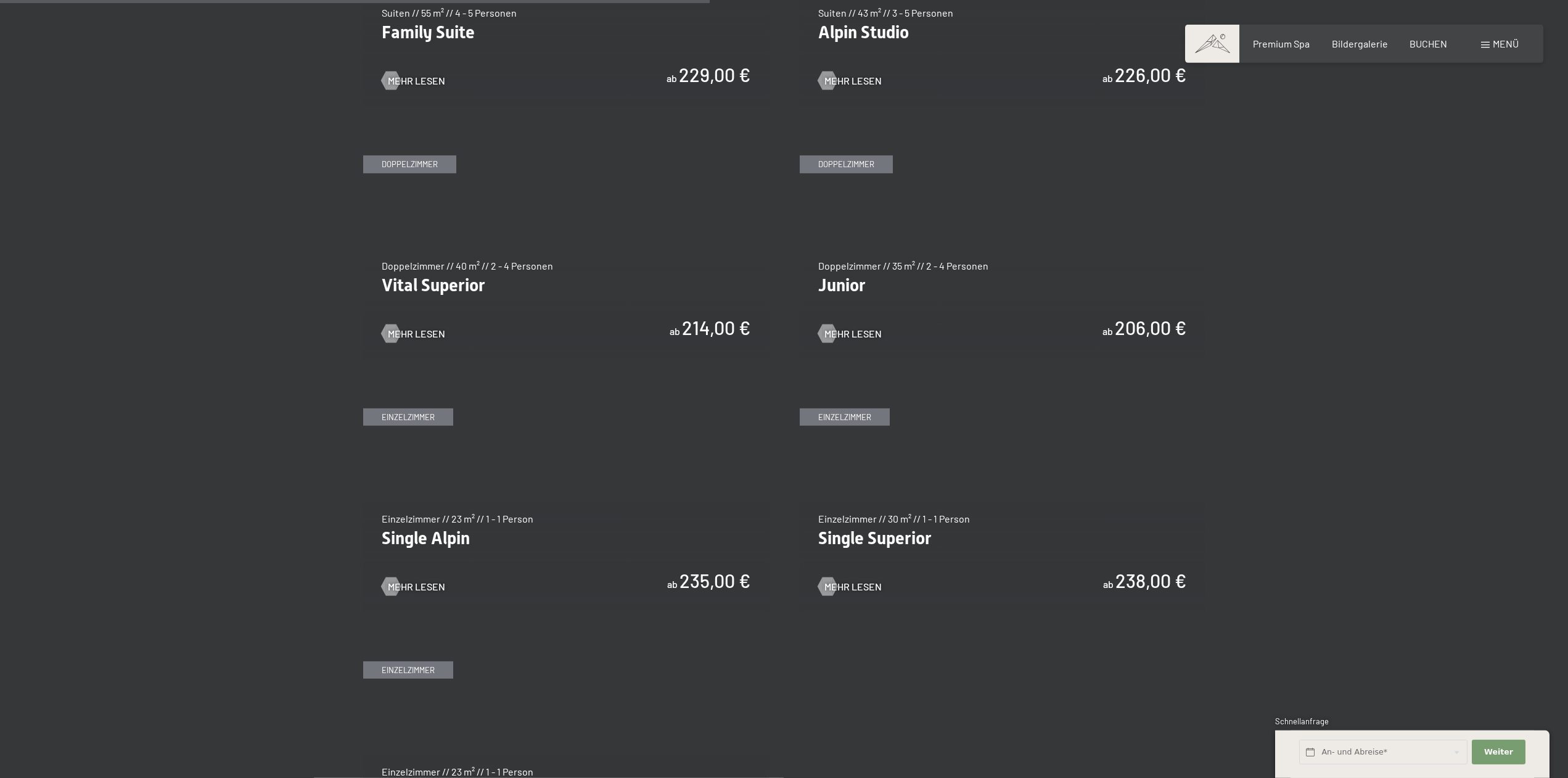
scroll to position [1699, 0]
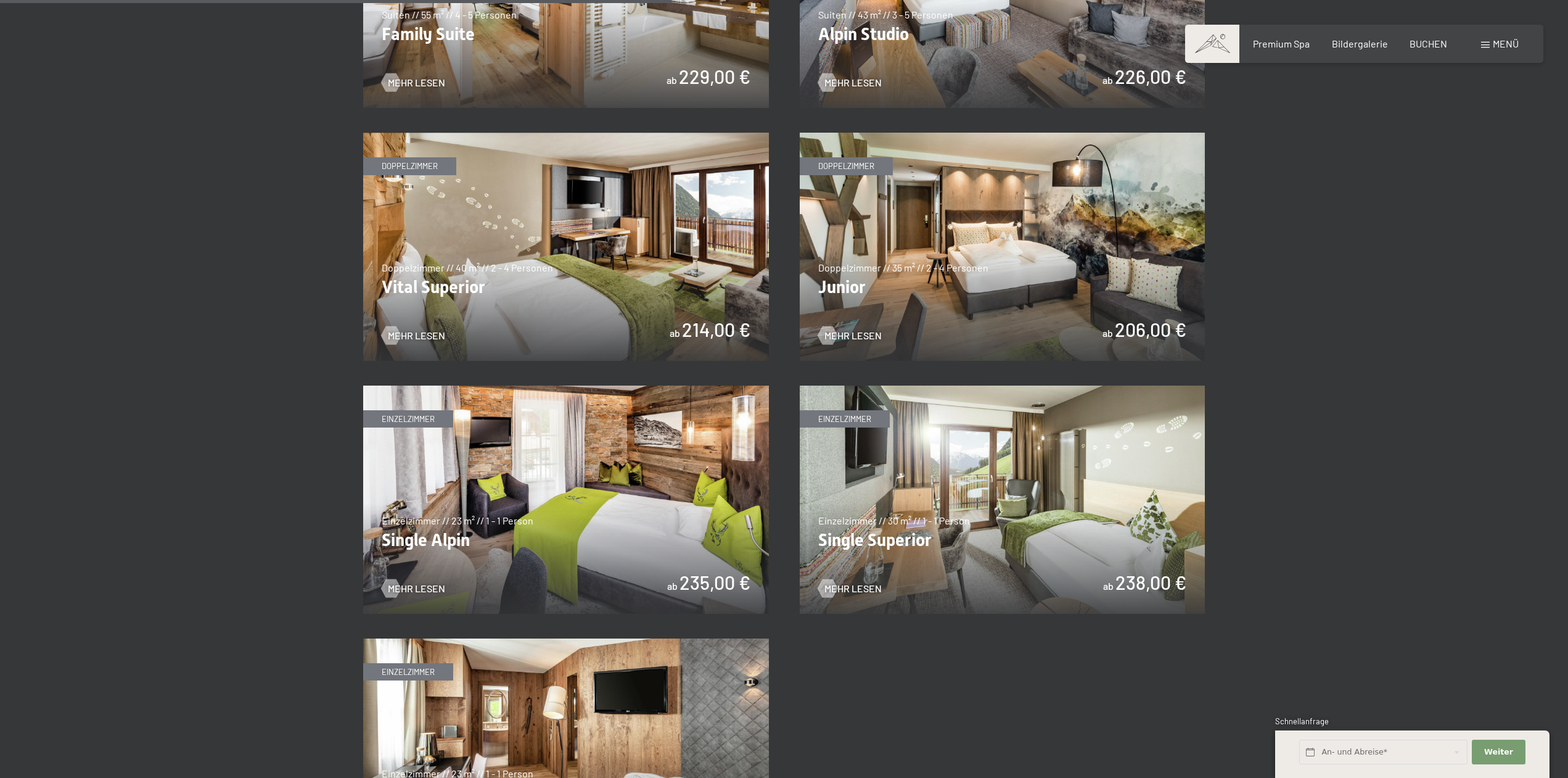
click at [638, 293] on img at bounding box center [566, 247] width 406 height 228
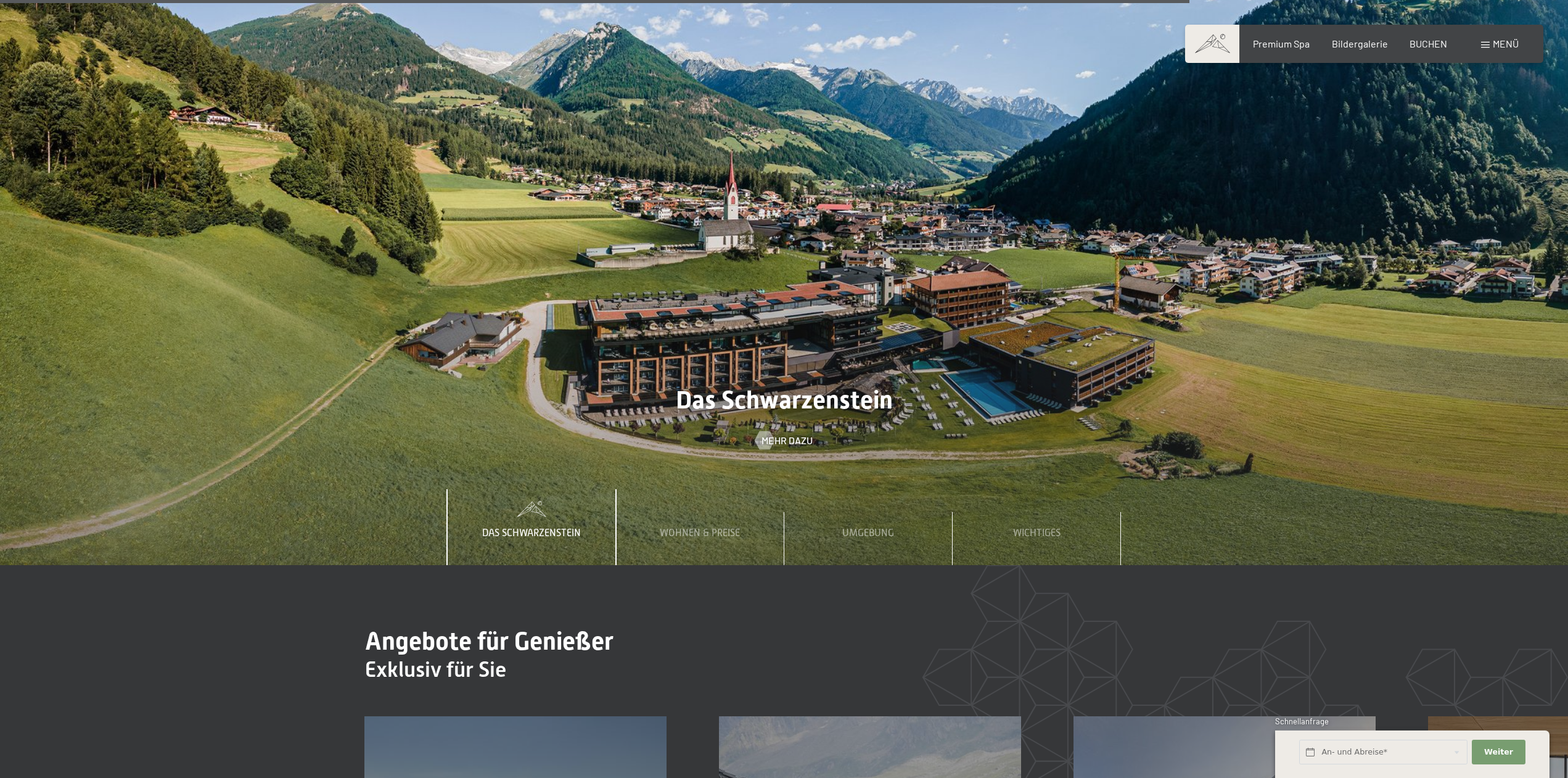
scroll to position [5663, 0]
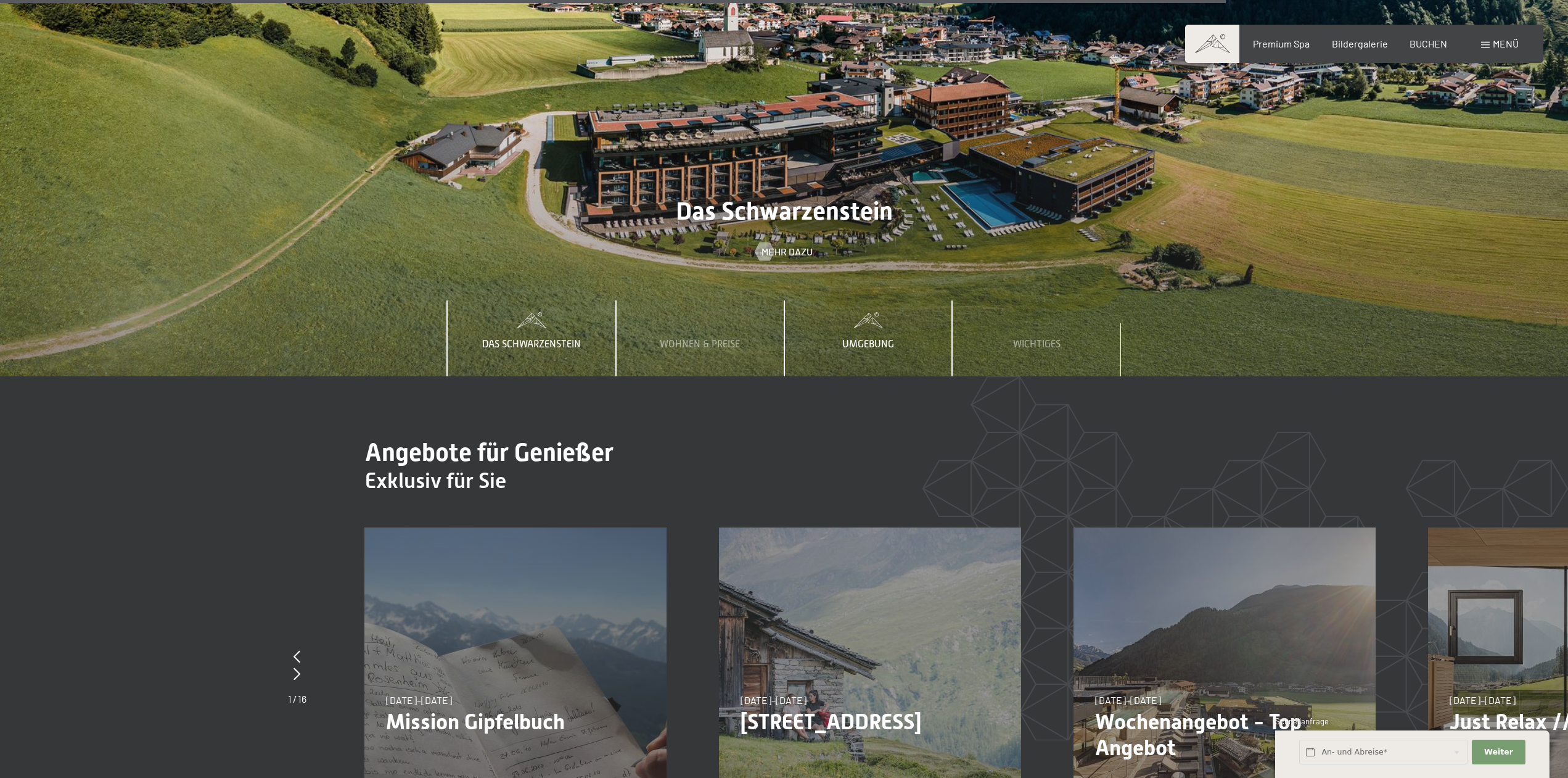
click at [855, 300] on div "Umgebung" at bounding box center [868, 337] width 70 height 75
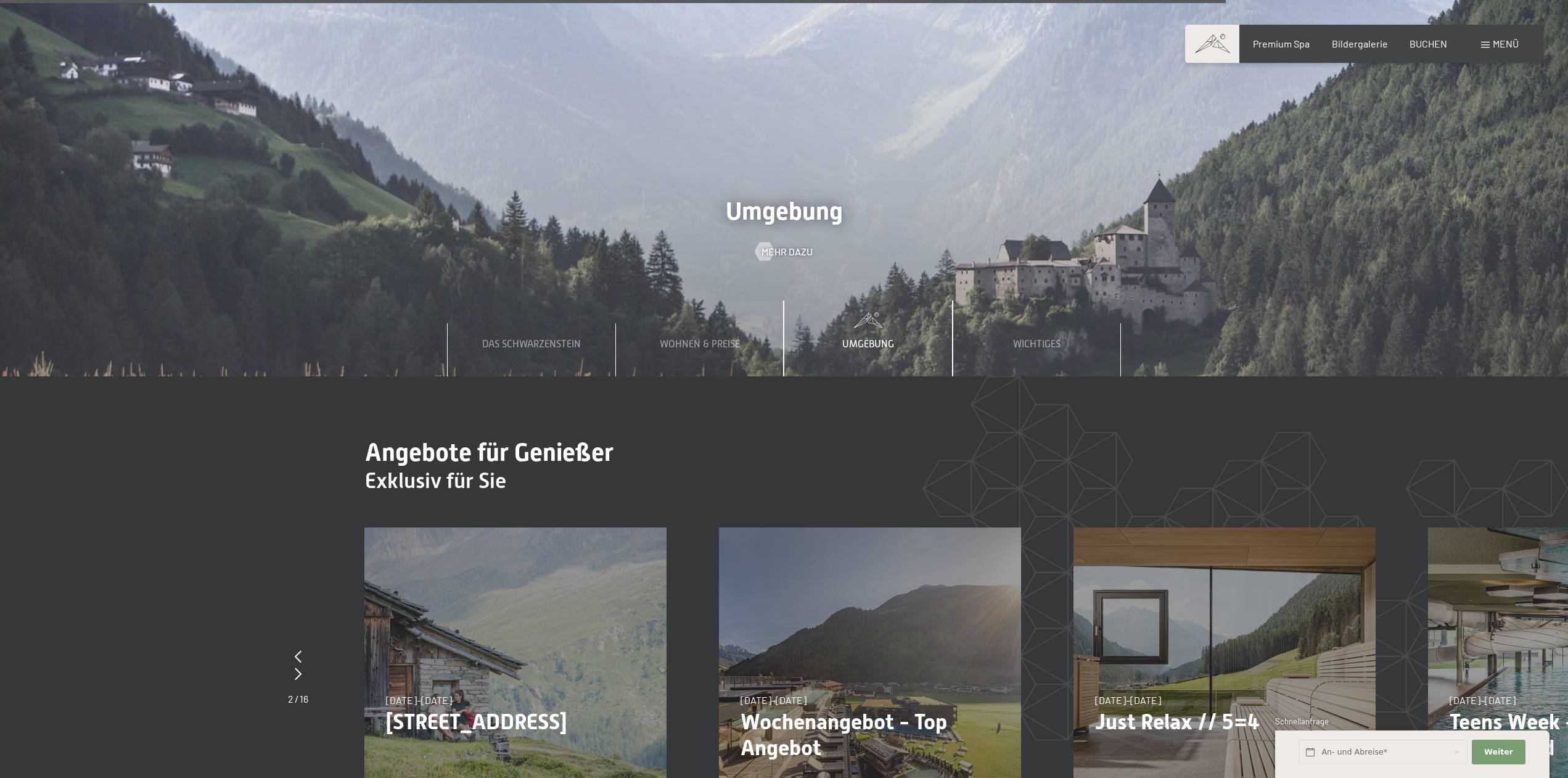
click at [863, 339] on span "Umgebung" at bounding box center [868, 344] width 52 height 11
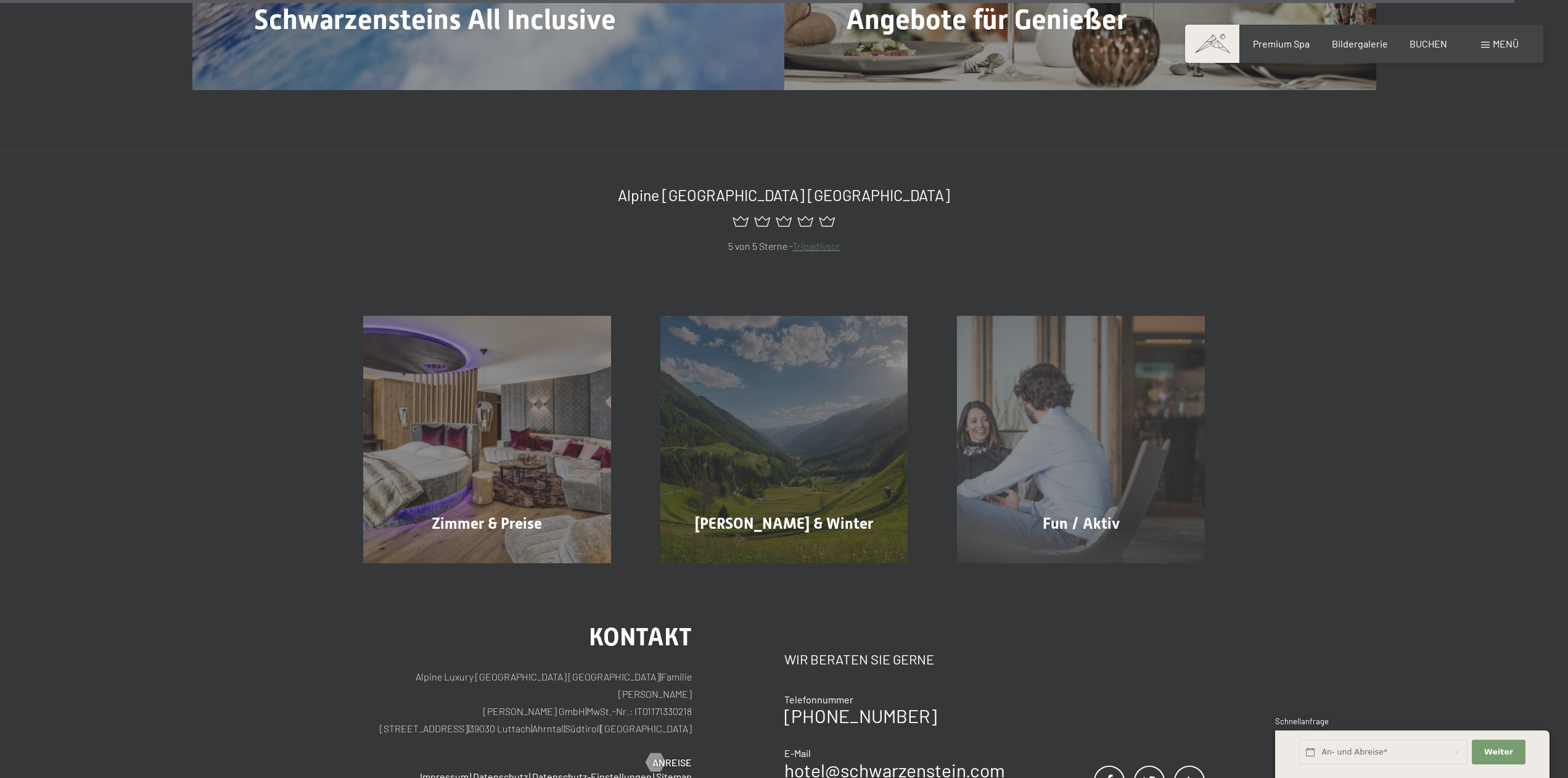
scroll to position [7048, 0]
